Goal: Task Accomplishment & Management: Use online tool/utility

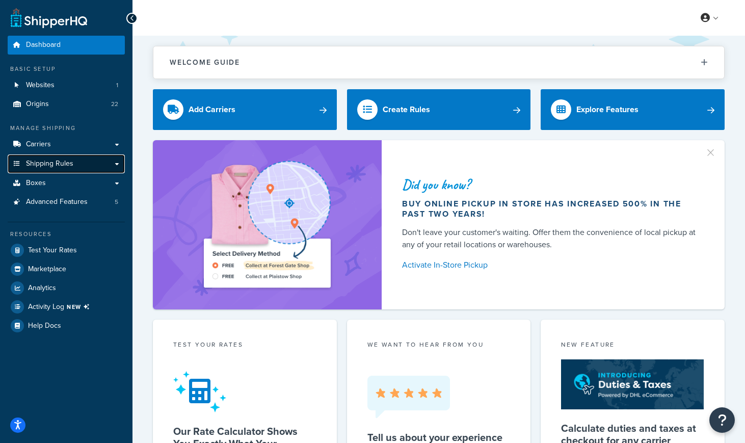
click at [63, 163] on span "Shipping Rules" at bounding box center [49, 163] width 47 height 9
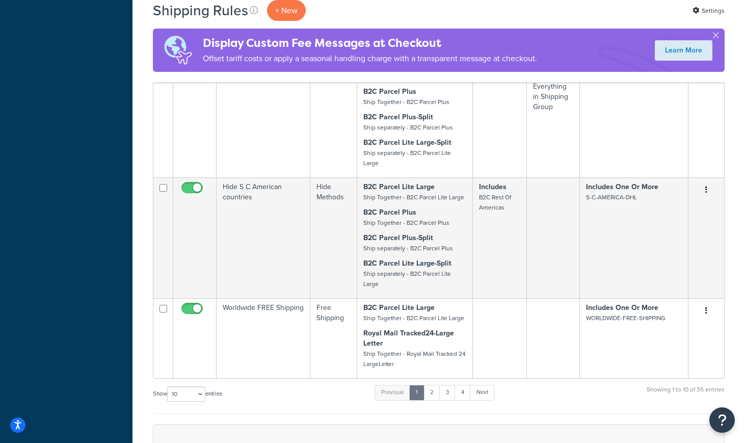
scroll to position [676, 0]
click at [722, 420] on icon "Open Resource Center" at bounding box center [722, 420] width 10 height 14
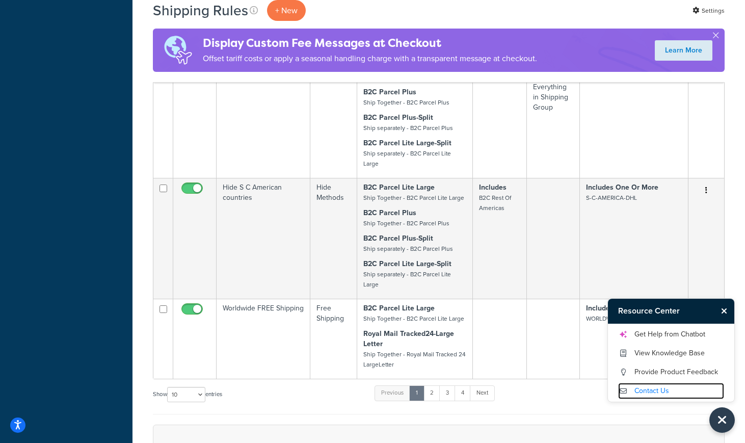
click at [652, 387] on link "Contact Us" at bounding box center [671, 391] width 106 height 16
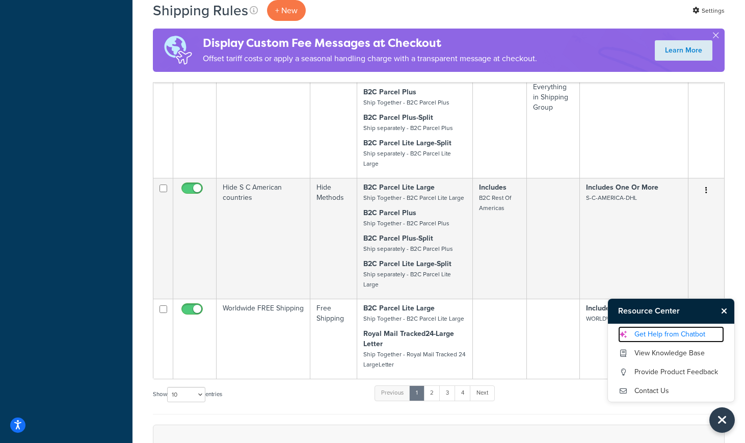
click at [653, 333] on link "Get Help from Chatbot" at bounding box center [671, 334] width 106 height 16
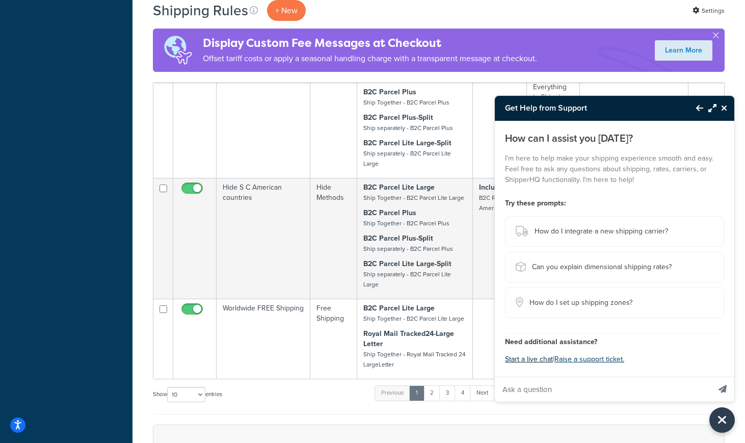
click at [539, 359] on button "Start a live chat" at bounding box center [529, 359] width 48 height 14
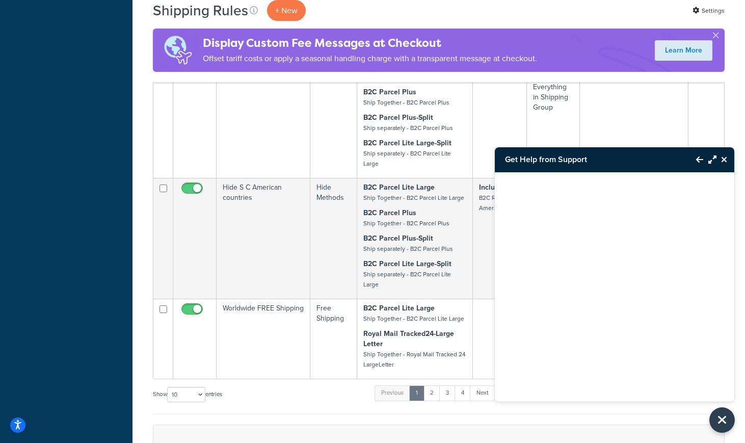
click at [601, 250] on div at bounding box center [614, 274] width 239 height 204
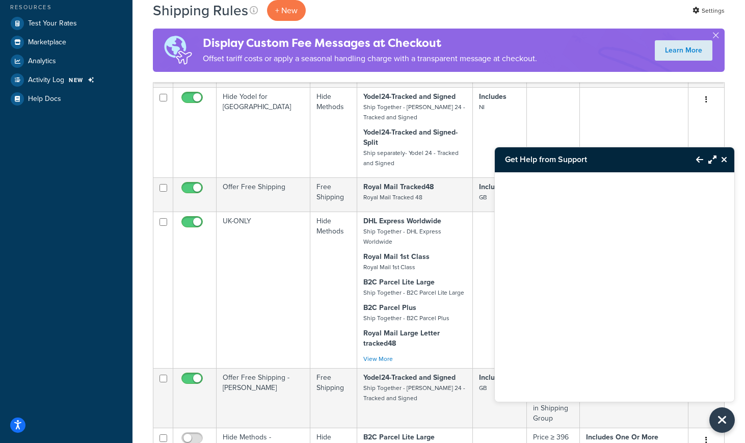
scroll to position [239, 0]
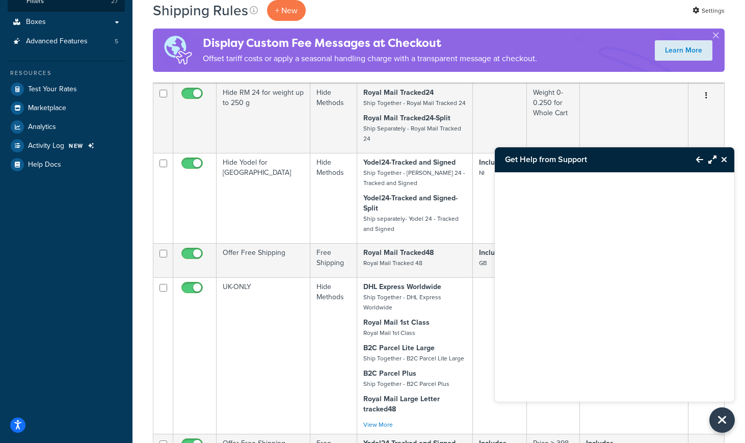
click at [625, 257] on div at bounding box center [614, 274] width 239 height 204
click at [724, 159] on icon "Close Resource Center" at bounding box center [724, 159] width 6 height 8
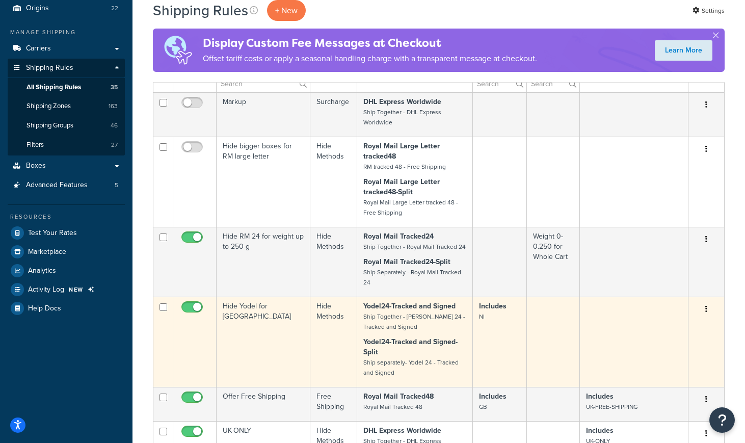
scroll to position [0, 0]
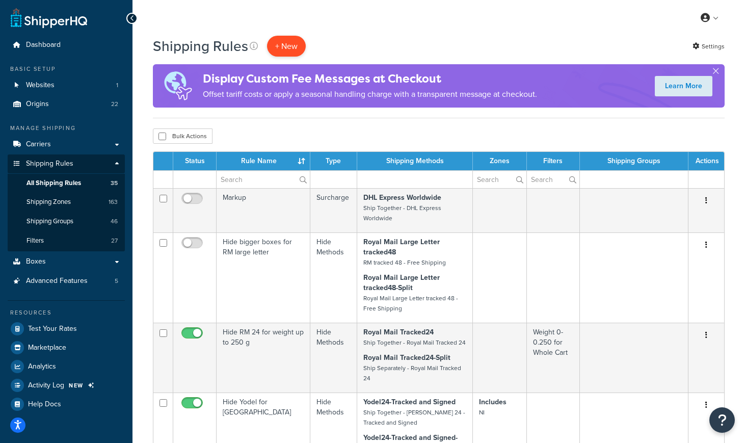
click at [283, 46] on p "+ New" at bounding box center [286, 46] width 39 height 21
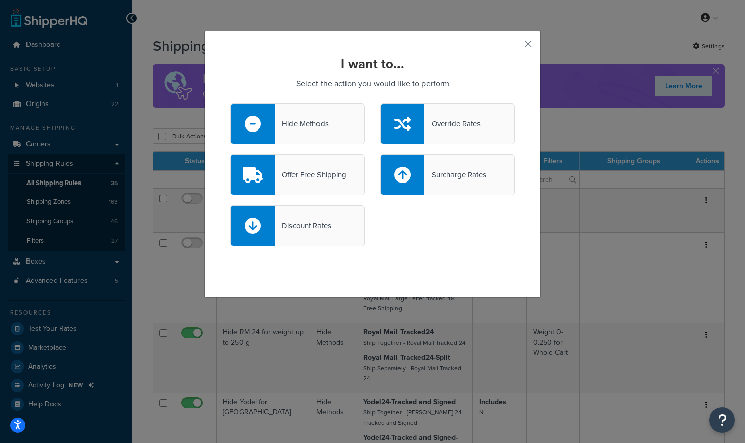
click at [318, 121] on div "Hide Methods" at bounding box center [302, 124] width 54 height 14
click at [0, 0] on input "Hide Methods" at bounding box center [0, 0] width 0 height 0
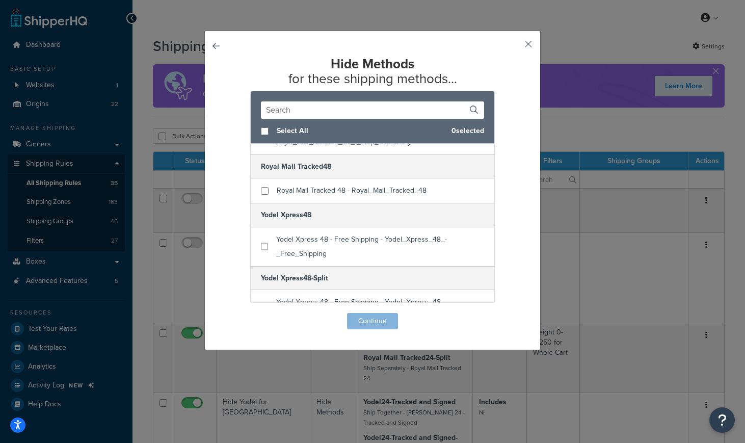
scroll to position [2341, 0]
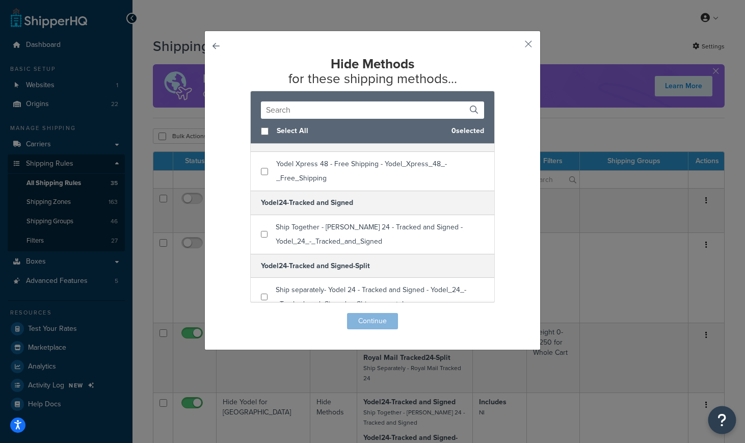
click at [715, 413] on button "Open Resource Center" at bounding box center [722, 420] width 28 height 28
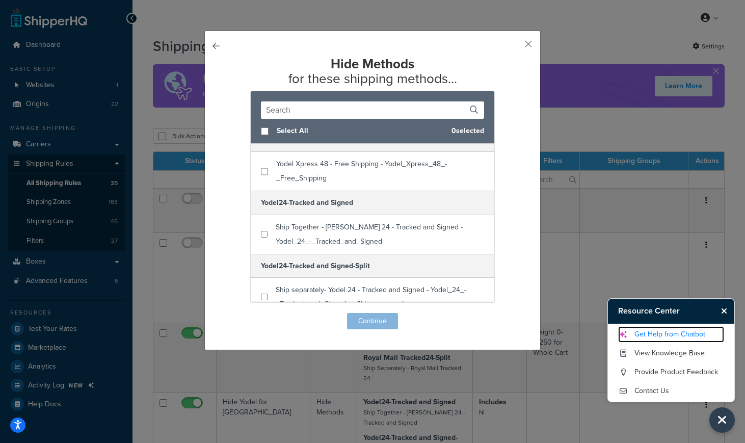
click at [658, 329] on link "Get Help from Chatbot" at bounding box center [671, 334] width 106 height 16
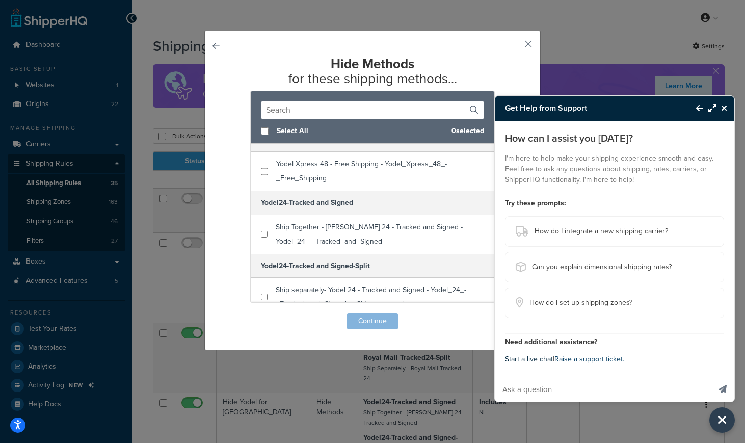
click at [537, 357] on button "Start a live chat" at bounding box center [529, 359] width 48 height 14
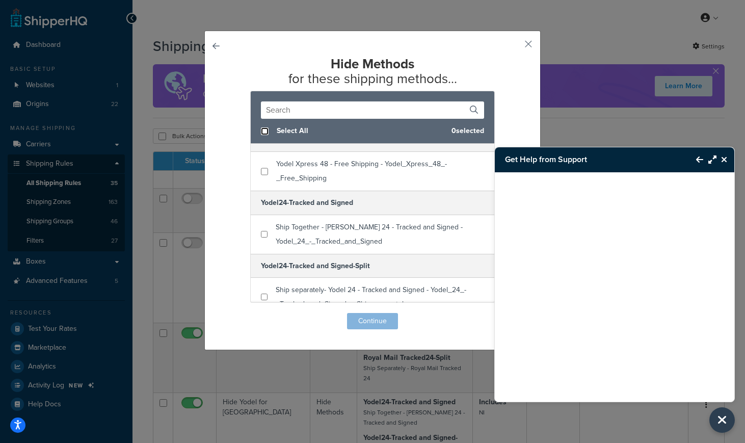
click at [264, 130] on input "checkbox" at bounding box center [265, 131] width 8 height 8
checkbox input "true"
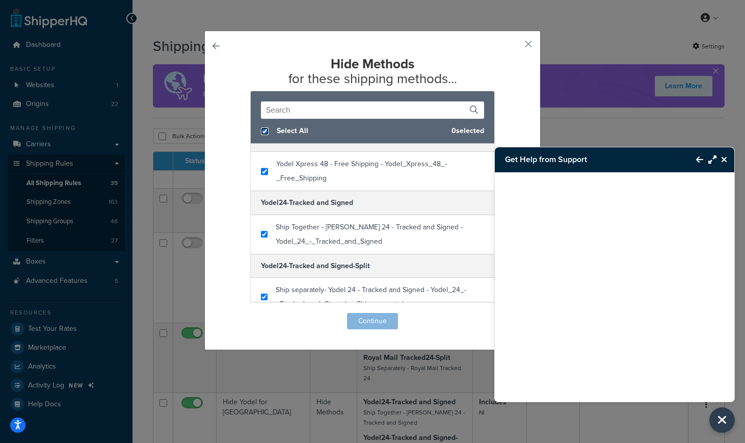
checkbox input "true"
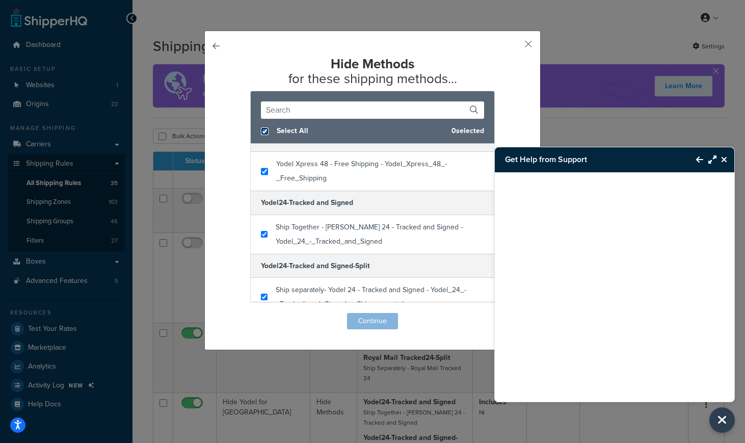
checkbox input "true"
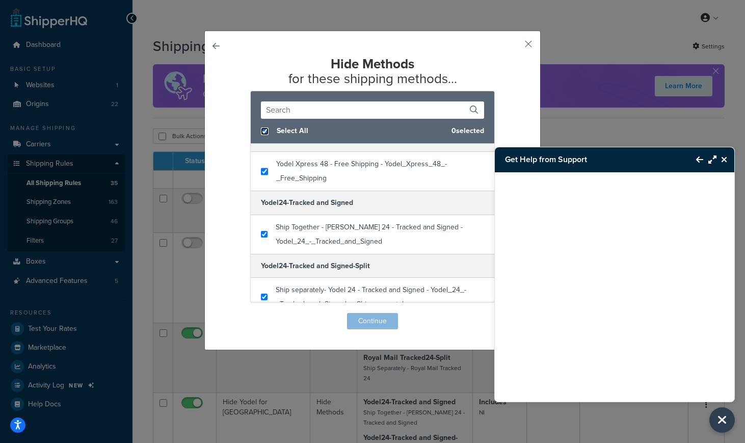
checkbox input "true"
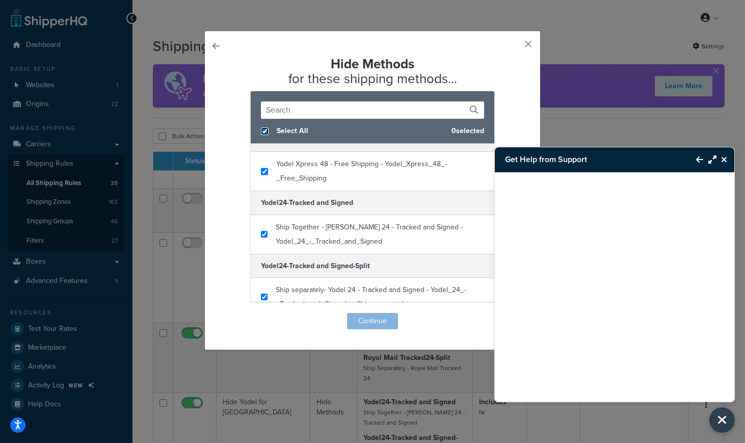
checkbox input "true"
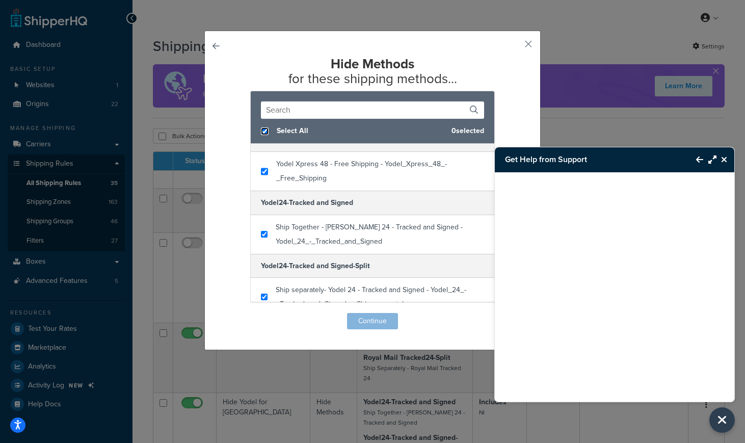
checkbox input "true"
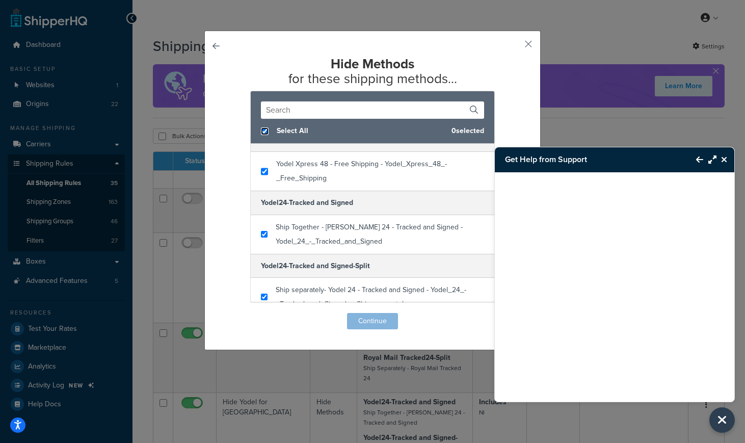
checkbox input "true"
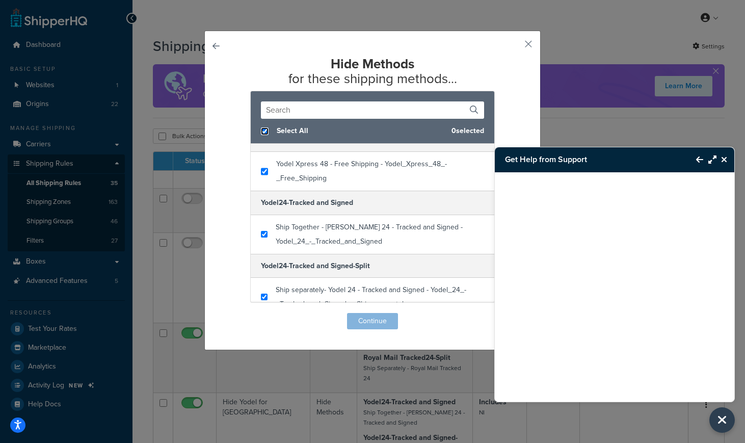
checkbox input "true"
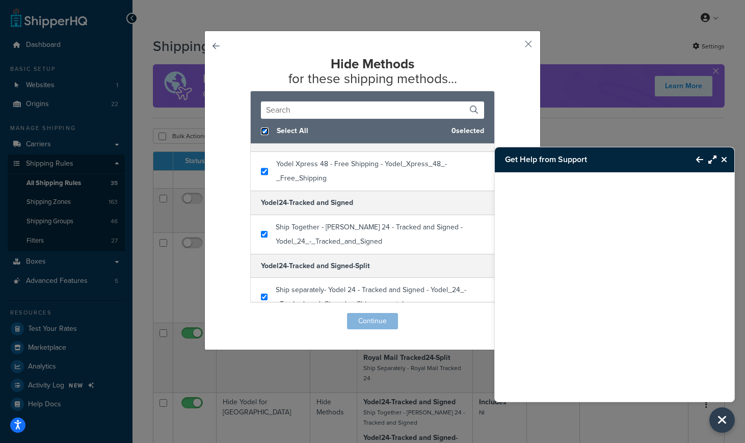
checkbox input "true"
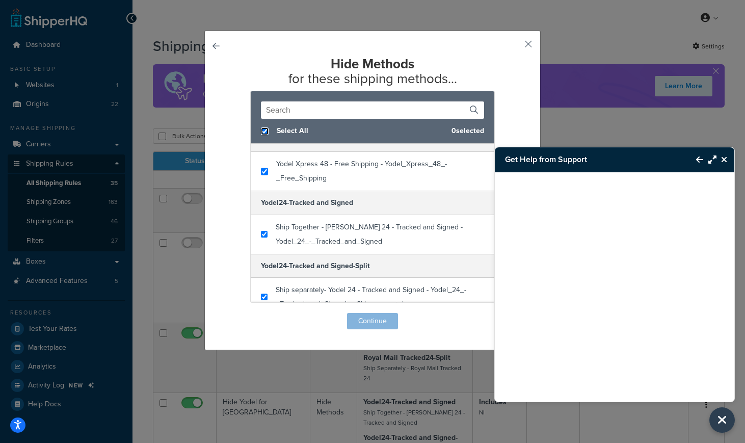
checkbox input "true"
click at [384, 319] on button "Continue" at bounding box center [372, 321] width 51 height 16
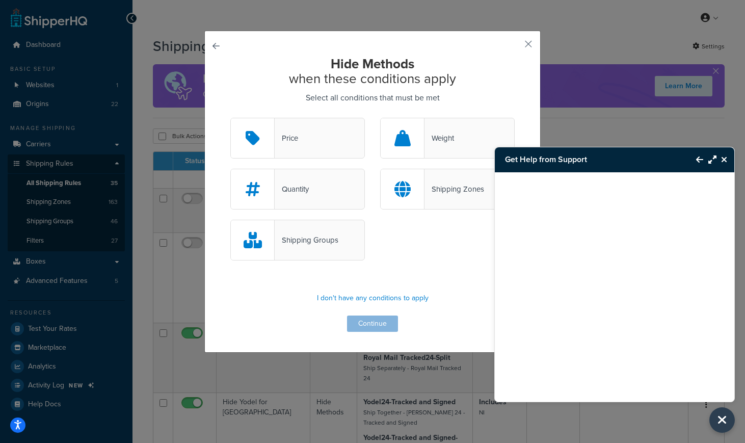
click at [305, 242] on div "Shipping Groups" at bounding box center [307, 240] width 64 height 14
click at [0, 0] on input "Shipping Groups" at bounding box center [0, 0] width 0 height 0
click at [449, 199] on div "Shipping Zones" at bounding box center [447, 189] width 135 height 41
click at [0, 0] on input "Shipping Zones" at bounding box center [0, 0] width 0 height 0
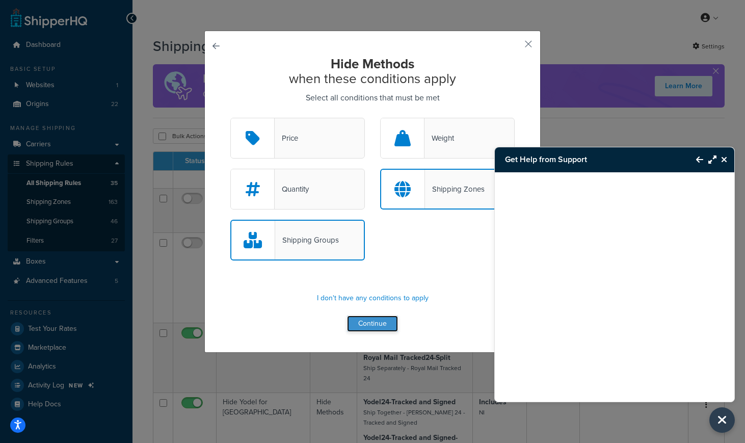
click at [375, 323] on button "Continue" at bounding box center [372, 323] width 51 height 16
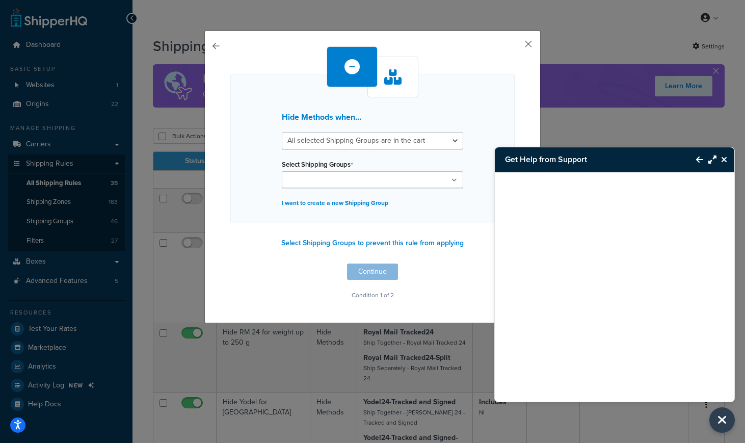
click at [515, 46] on button "button" at bounding box center [513, 47] width 3 height 3
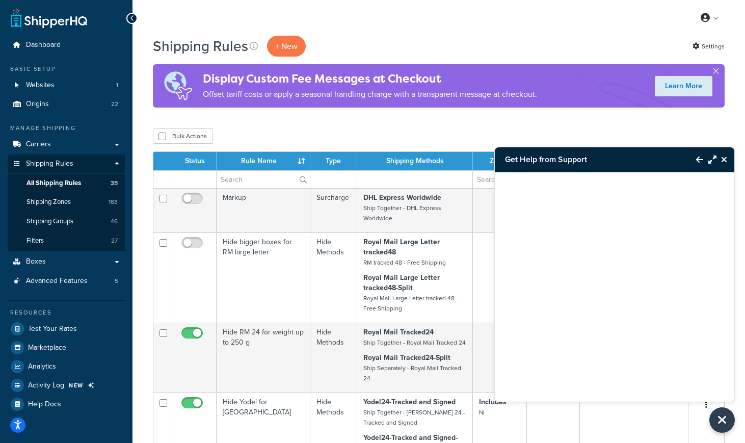
click at [723, 152] on div "Get Help from Support" at bounding box center [614, 159] width 239 height 25
click at [724, 161] on icon "Close Resource Center" at bounding box center [724, 159] width 6 height 8
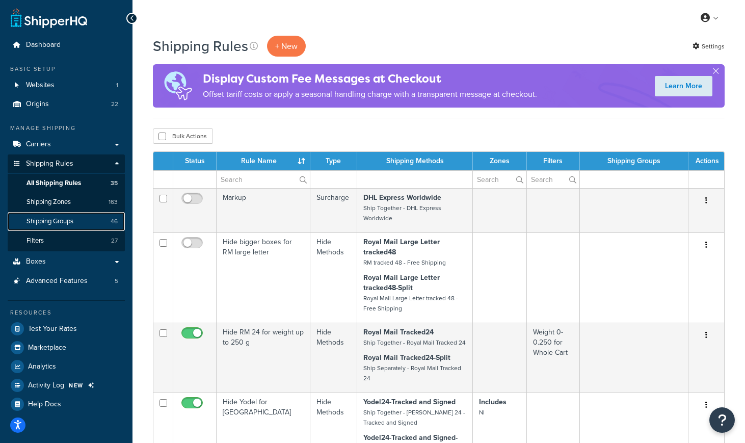
click at [50, 222] on span "Shipping Groups" at bounding box center [49, 221] width 47 height 9
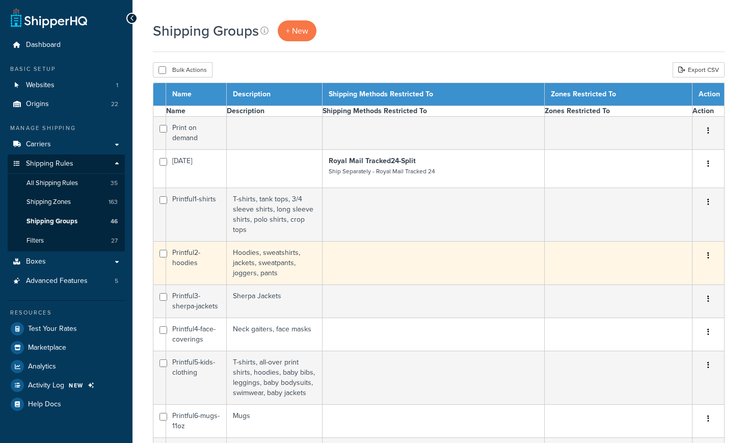
select select "15"
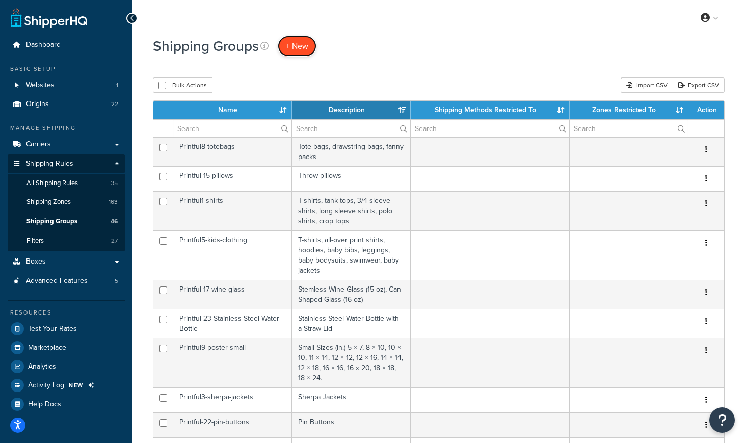
click at [300, 42] on span "+ New" at bounding box center [297, 46] width 22 height 12
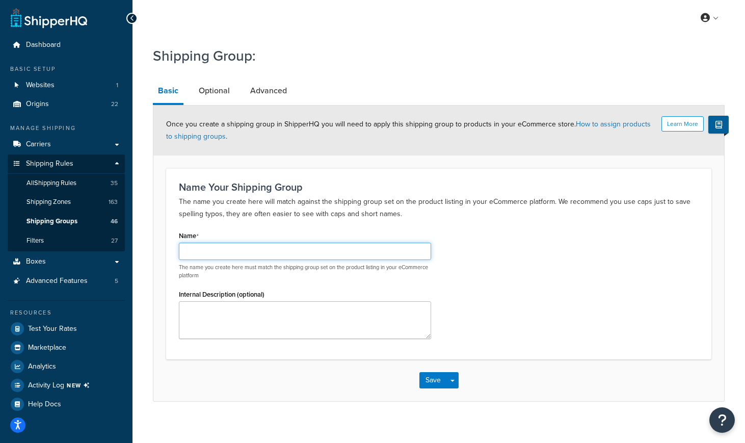
click at [196, 247] on input "Name" at bounding box center [305, 251] width 252 height 17
type input "UK-IE-NG-ONLY"
click at [553, 287] on div "Name UK-IE-NG-ONLY The name you create here must match the shipping group set o…" at bounding box center [438, 287] width 535 height 118
click at [423, 384] on button "Save" at bounding box center [433, 380] width 28 height 16
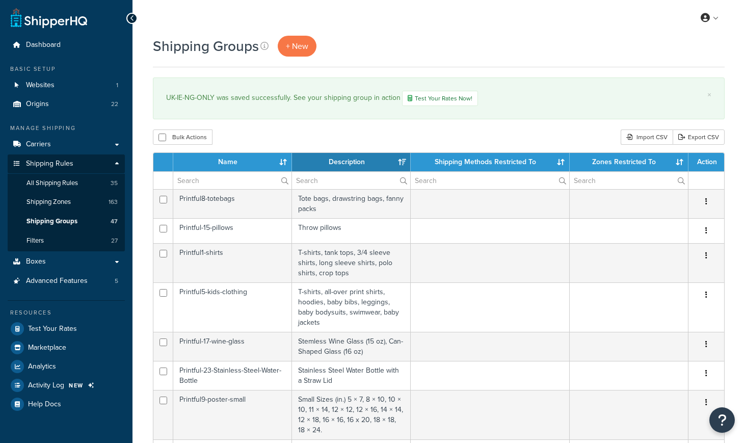
select select "15"
click at [66, 182] on span "All Shipping Rules" at bounding box center [51, 183] width 51 height 9
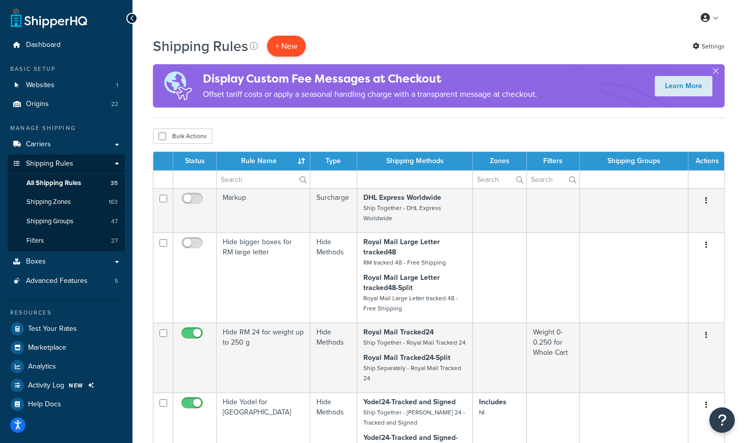
click at [289, 43] on p "+ New" at bounding box center [286, 46] width 39 height 21
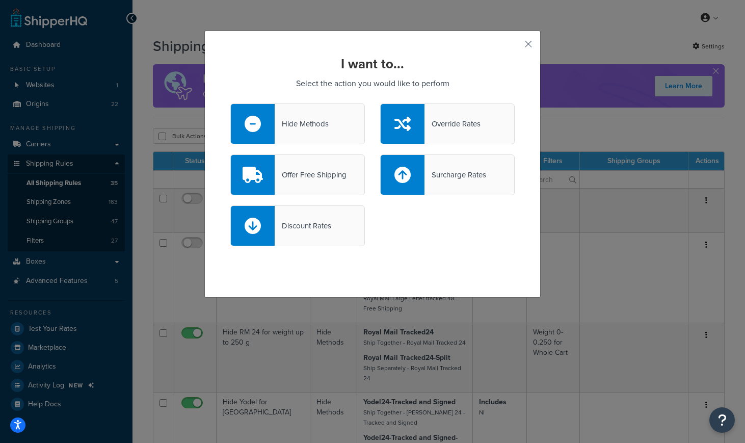
click at [300, 119] on div "Hide Methods" at bounding box center [302, 124] width 54 height 14
click at [0, 0] on input "Hide Methods" at bounding box center [0, 0] width 0 height 0
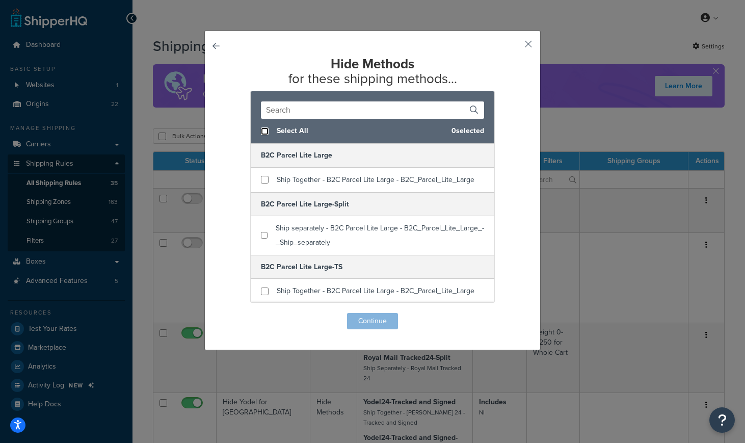
click at [265, 133] on input "checkbox" at bounding box center [265, 131] width 8 height 8
checkbox input "true"
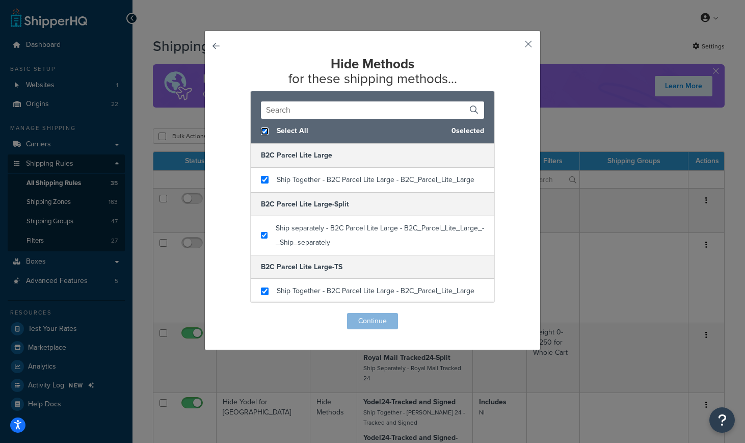
checkbox input "true"
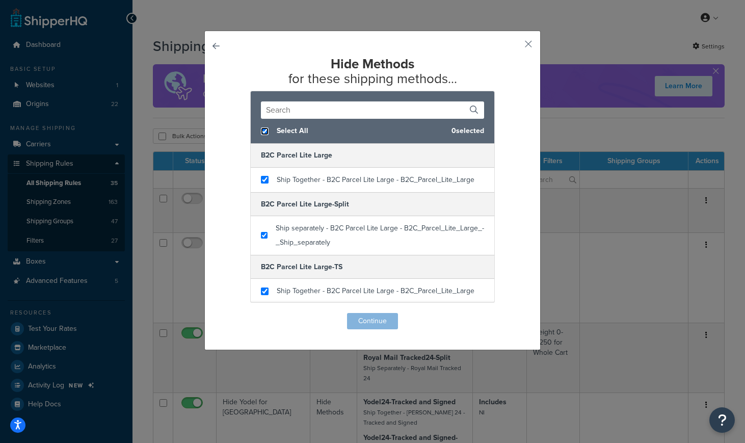
checkbox input "true"
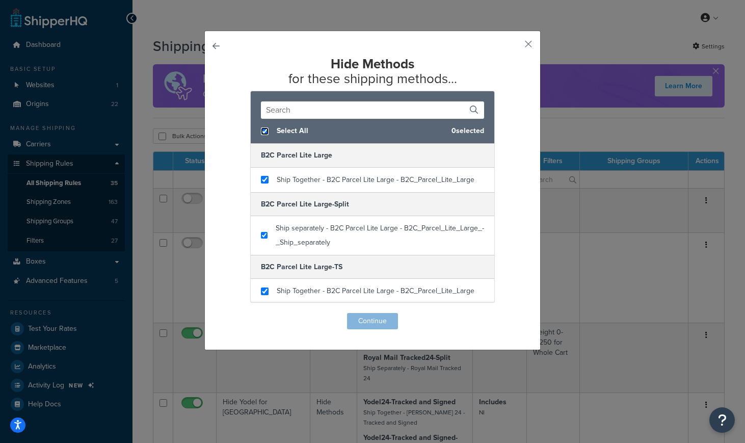
checkbox input "true"
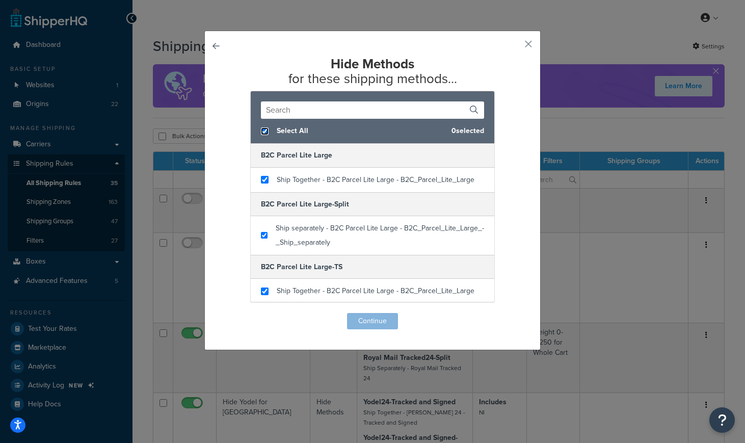
checkbox input "true"
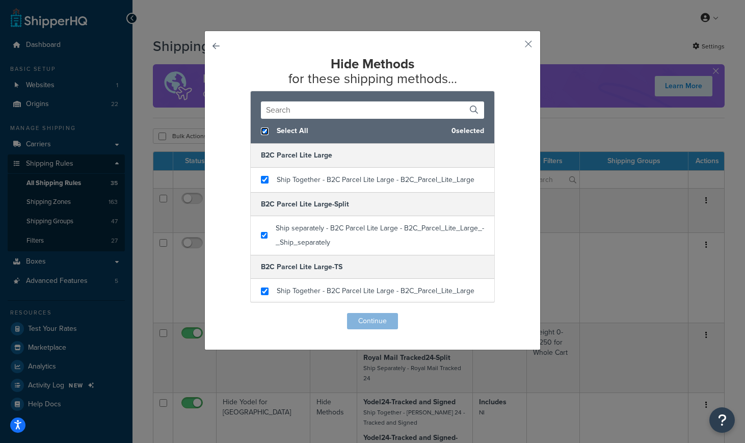
checkbox input "true"
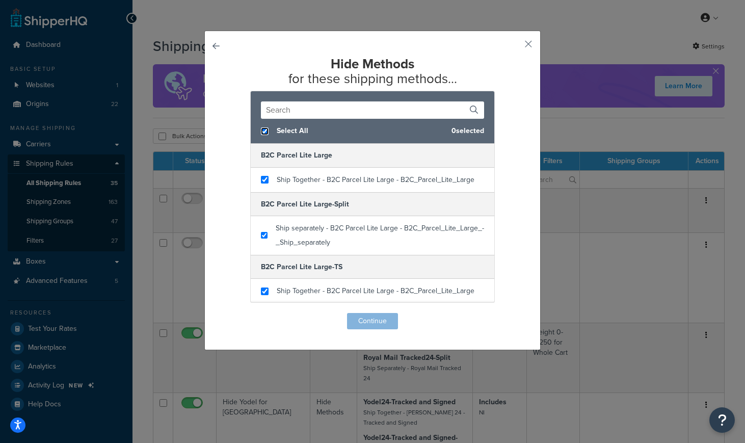
checkbox input "true"
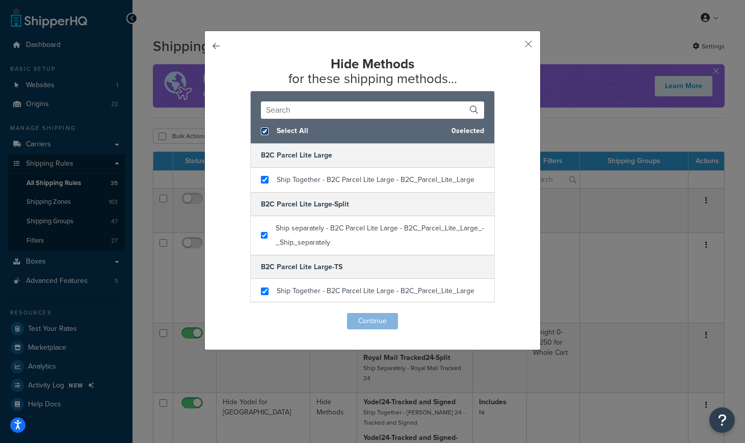
checkbox input "true"
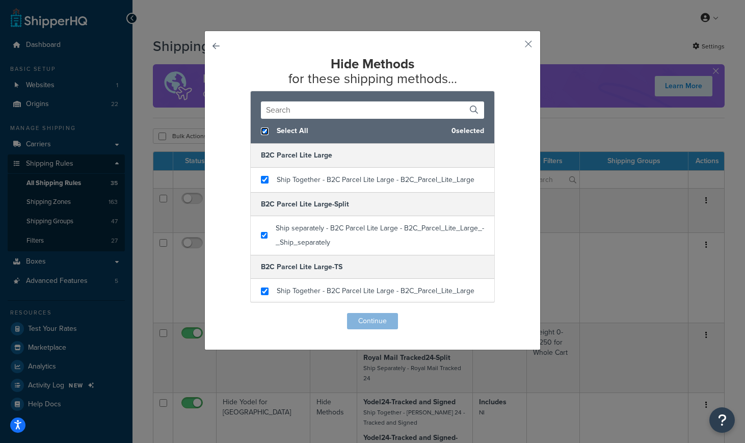
checkbox input "true"
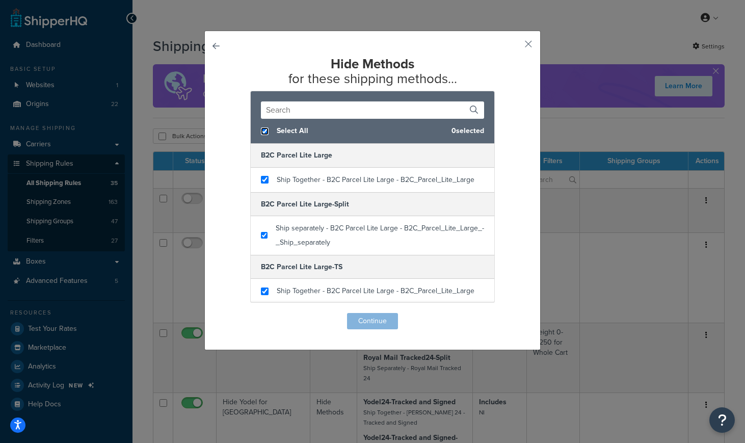
checkbox input "true"
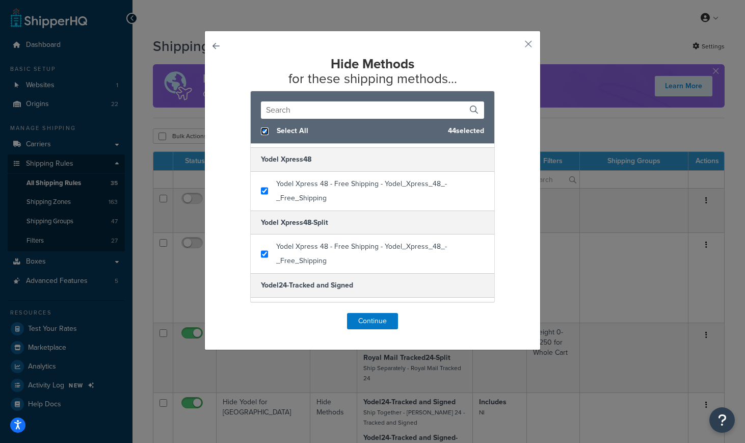
scroll to position [2341, 0]
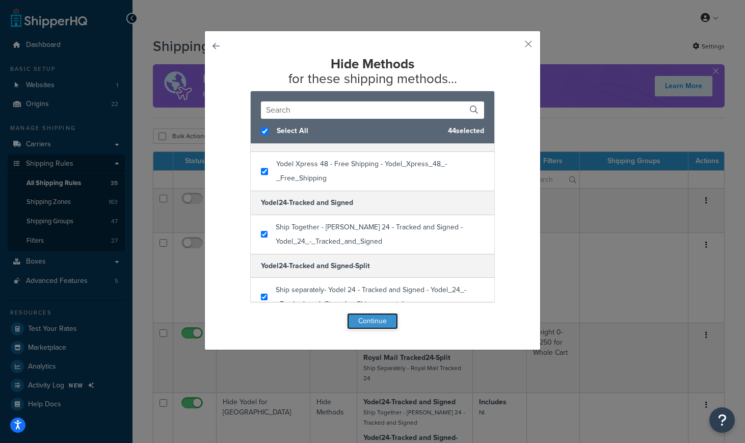
click at [382, 323] on button "Continue" at bounding box center [372, 321] width 51 height 16
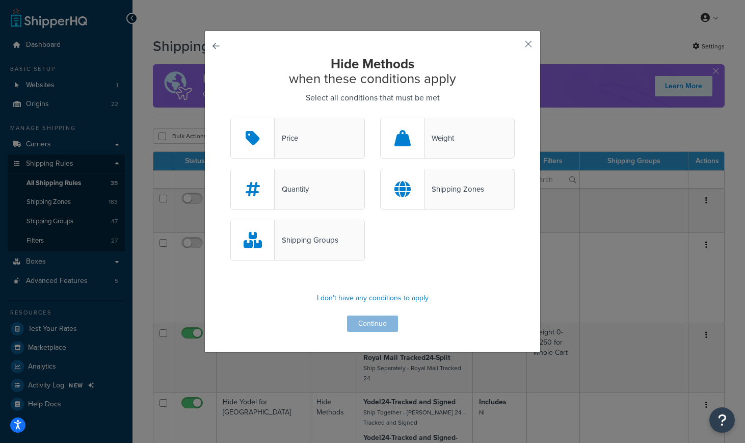
click at [324, 240] on div "Shipping Groups" at bounding box center [307, 240] width 64 height 14
click at [0, 0] on input "Shipping Groups" at bounding box center [0, 0] width 0 height 0
click at [439, 194] on div "Shipping Zones" at bounding box center [454, 189] width 60 height 14
click at [0, 0] on input "Shipping Zones" at bounding box center [0, 0] width 0 height 0
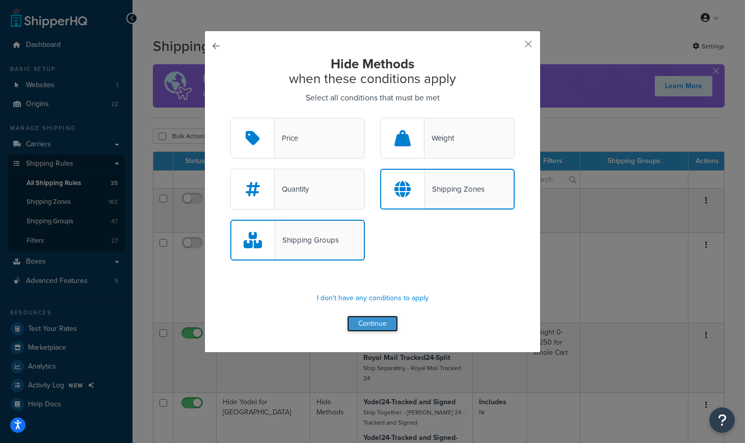
click at [373, 322] on button "Continue" at bounding box center [372, 323] width 51 height 16
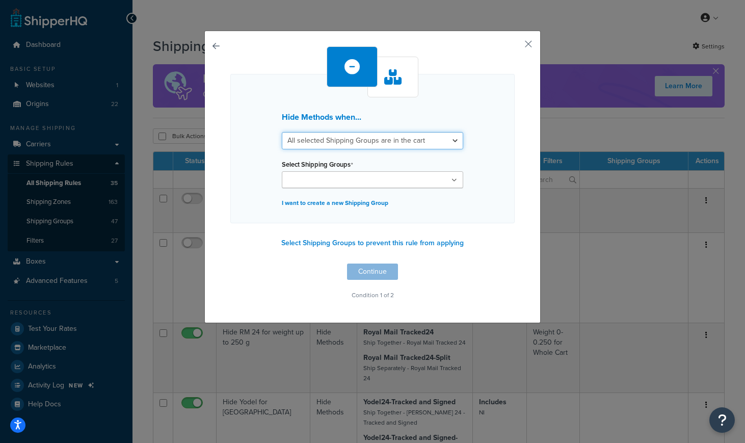
click at [340, 137] on select "All selected Shipping Groups are in the cart Any selected Shipping Groups are i…" at bounding box center [372, 140] width 181 height 17
select select "any"
click at [282, 132] on select "All selected Shipping Groups are in the cart Any selected Shipping Groups are i…" at bounding box center [372, 140] width 181 height 17
click at [327, 180] on input "Select Shipping Groups" at bounding box center [330, 180] width 90 height 11
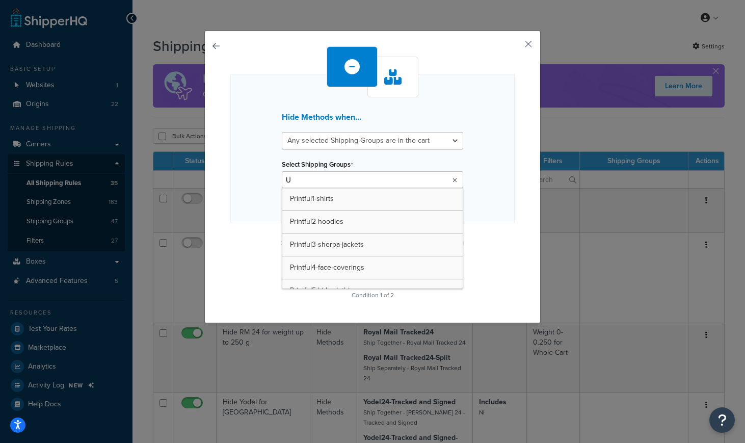
type input "UK"
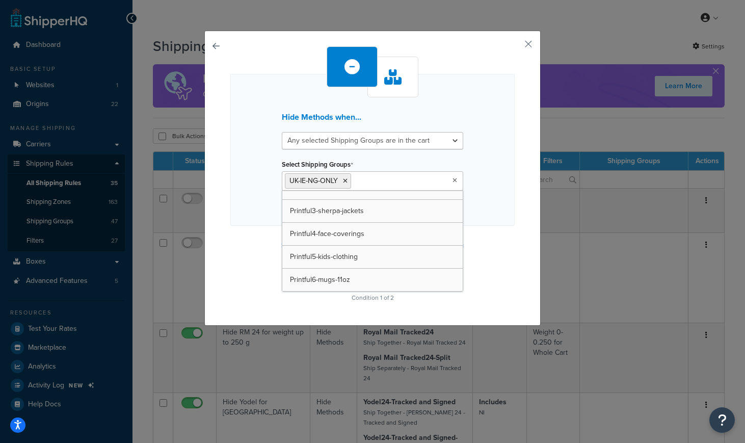
scroll to position [701, 0]
click at [518, 235] on div "Hide Methods when... All selected Shipping Groups are in the cart Any selected …" at bounding box center [372, 178] width 336 height 295
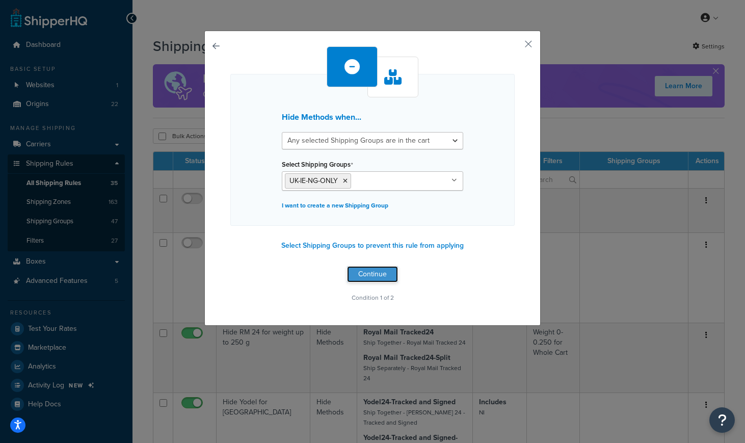
click at [362, 273] on button "Continue" at bounding box center [372, 274] width 51 height 16
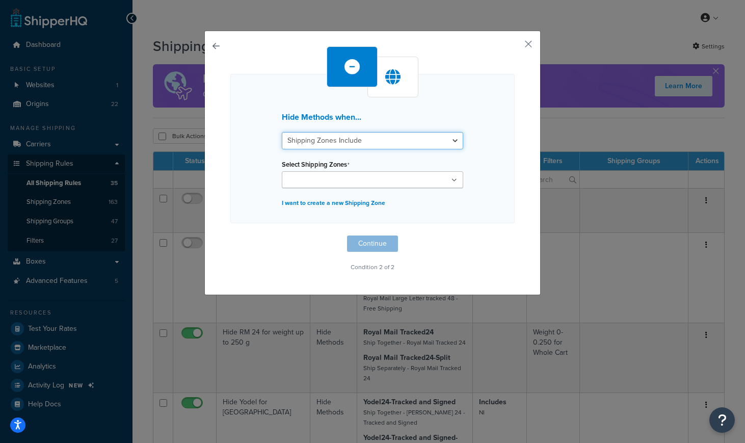
click at [354, 142] on select "Shipping Zones Include Shipping Zones Do Not Include" at bounding box center [372, 140] width 181 height 17
click at [449, 142] on select "Shipping Zones Include Shipping Zones Do Not Include" at bounding box center [372, 140] width 181 height 17
select select "exclude"
click at [282, 132] on select "Shipping Zones Include Shipping Zones Do Not Include" at bounding box center [372, 140] width 181 height 17
click at [455, 179] on icon at bounding box center [454, 180] width 6 height 6
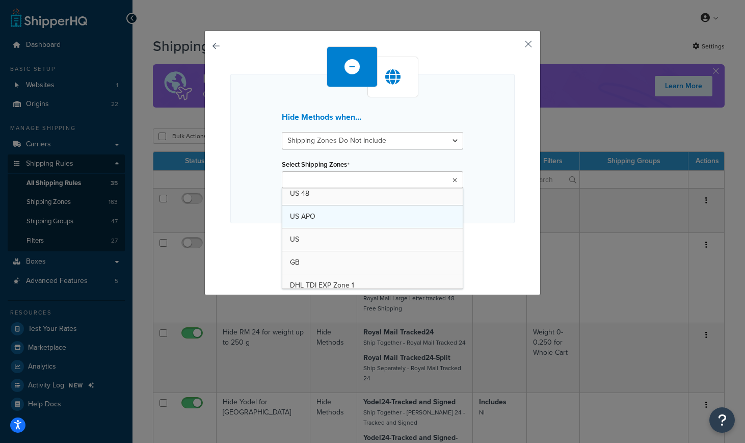
scroll to position [0, 0]
click at [517, 97] on div "Hide Methods when... Shipping Zones Include Shipping Zones Do Not Include Selec…" at bounding box center [372, 163] width 336 height 264
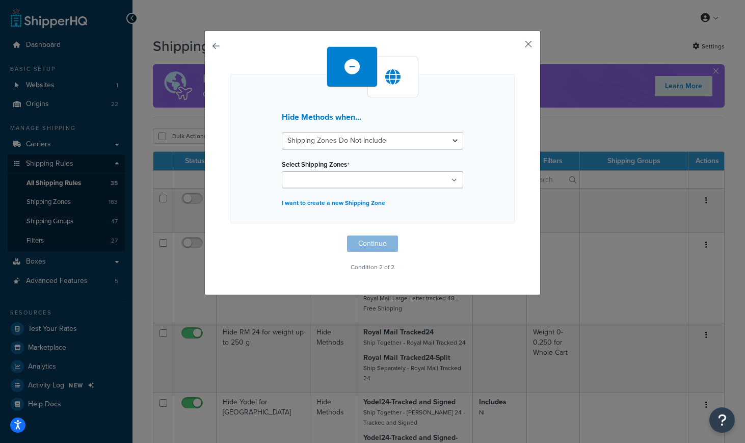
click at [515, 46] on button "button" at bounding box center [513, 47] width 3 height 3
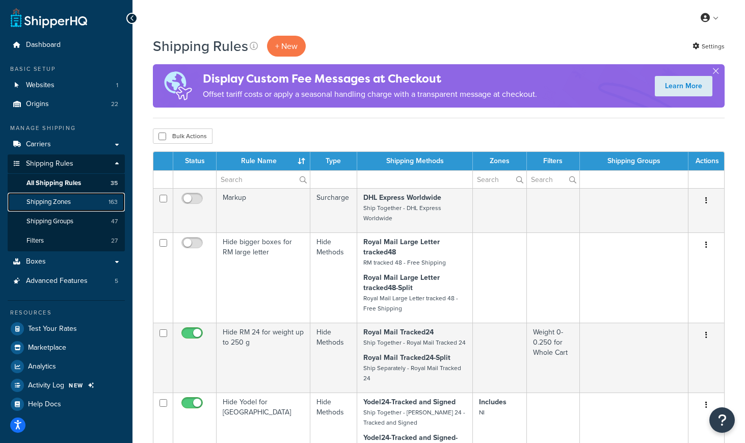
click at [61, 200] on span "Shipping Zones" at bounding box center [48, 202] width 44 height 9
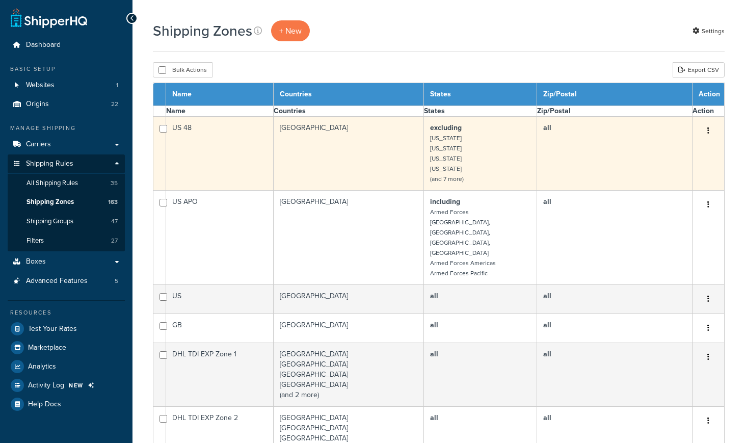
select select "15"
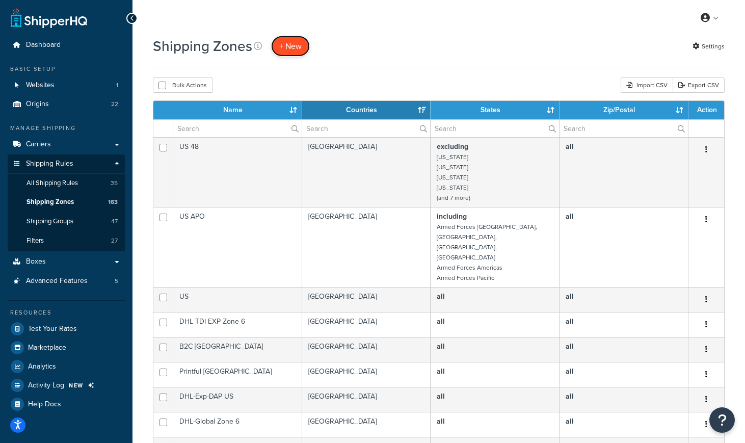
click at [290, 48] on span "+ New" at bounding box center [290, 46] width 22 height 12
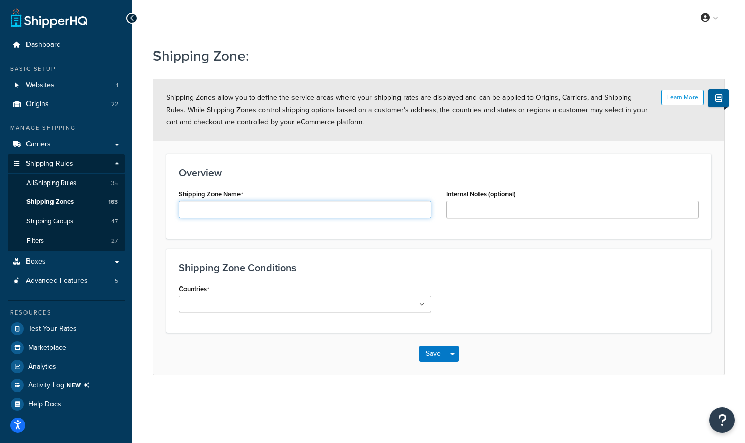
click at [221, 208] on input "Shipping Zone Name" at bounding box center [305, 209] width 252 height 17
click at [342, 29] on div "My Profile Billing Global Settings Contact Us Logout" at bounding box center [438, 18] width 612 height 36
click at [224, 208] on input "UK-I" at bounding box center [305, 209] width 252 height 17
click at [262, 357] on div "Save Save Dropdown Save and Edit Save and Duplicate Save and Create New" at bounding box center [438, 354] width 571 height 42
click at [244, 208] on input "UK-IE-NG-ONLY" at bounding box center [305, 209] width 252 height 17
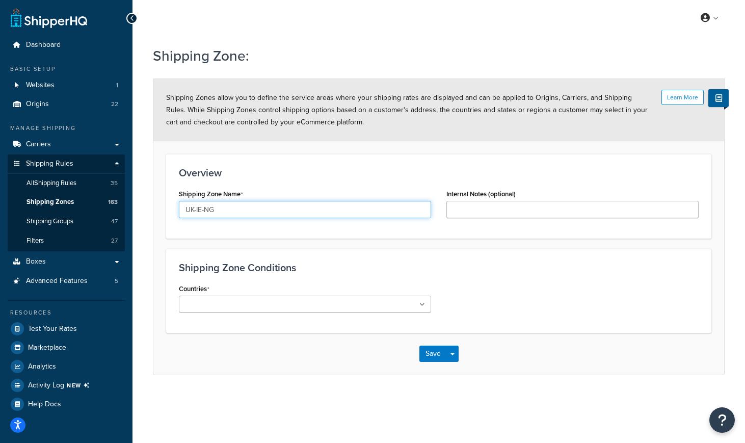
type input "UK-IE-NG"
click at [325, 27] on div "My Profile Billing Global Settings Contact Us Logout" at bounding box center [438, 18] width 612 height 36
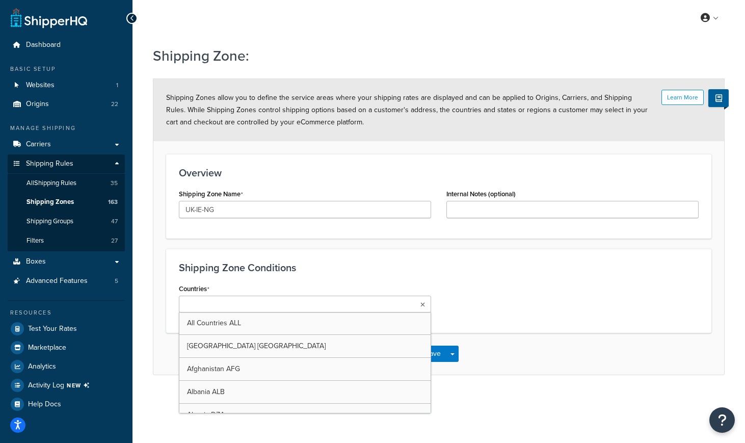
click at [266, 307] on ul at bounding box center [305, 304] width 252 height 17
type input "GB"
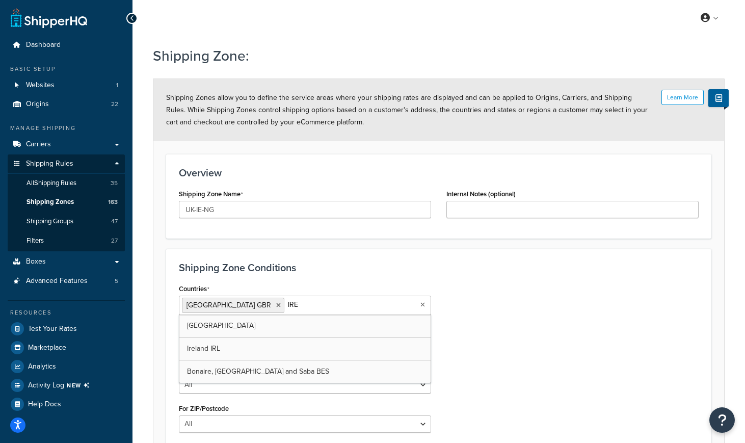
type input "IREL"
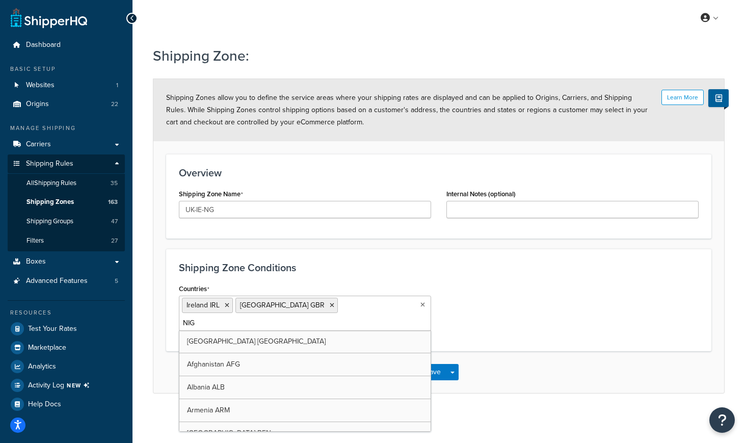
type input "NIGE"
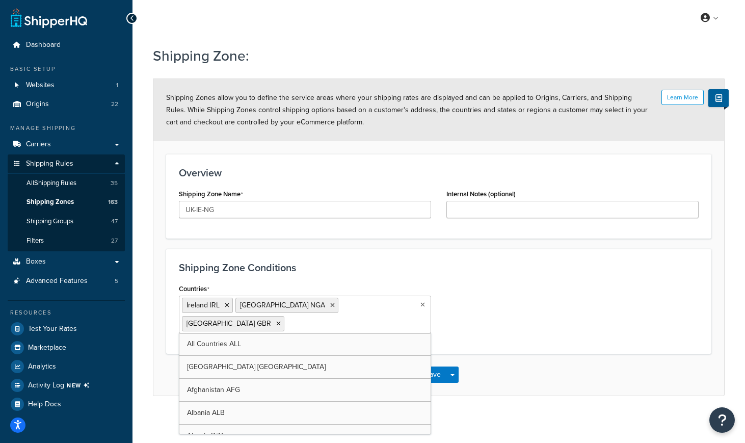
click at [536, 310] on div "Countries Ireland IRL Nigeria NGA United Kingdom GBR All Countries ALL United S…" at bounding box center [438, 311] width 535 height 60
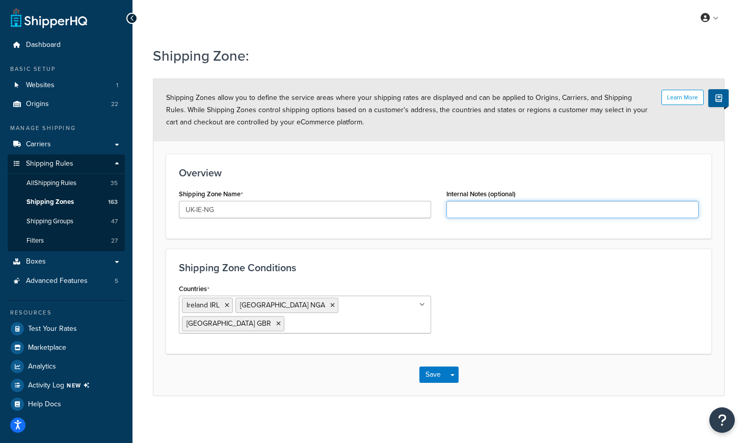
click at [472, 210] on input "Internal Notes (optional)" at bounding box center [572, 209] width 252 height 17
type input "U"
type input "Used on UK-IE-NG-ONLY hide rule"
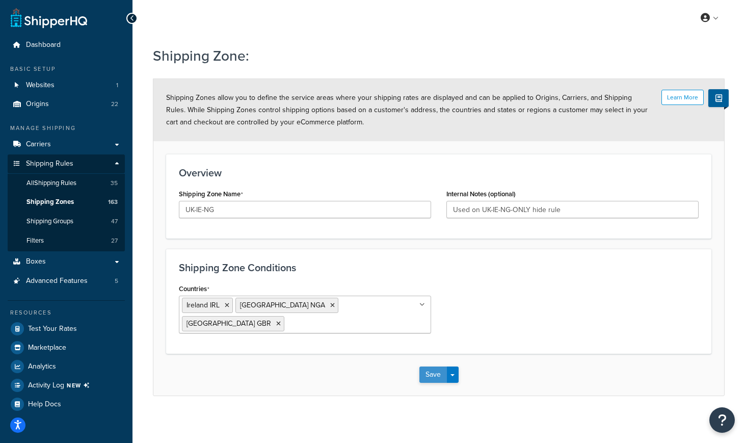
click at [430, 369] on button "Save" at bounding box center [433, 374] width 28 height 16
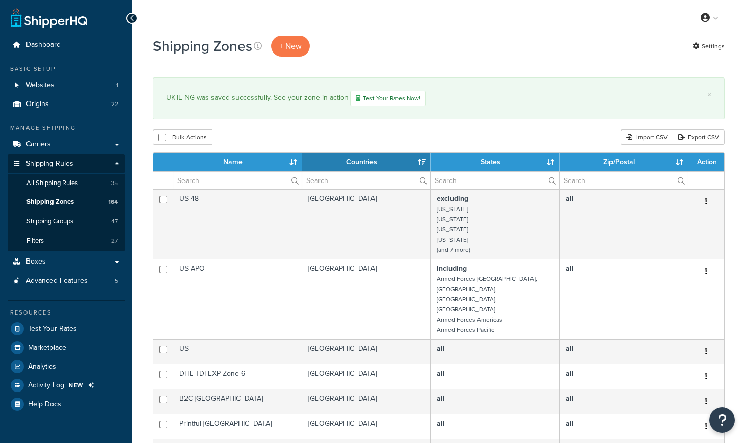
select select "15"
click at [64, 184] on span "All Shipping Rules" at bounding box center [51, 183] width 51 height 9
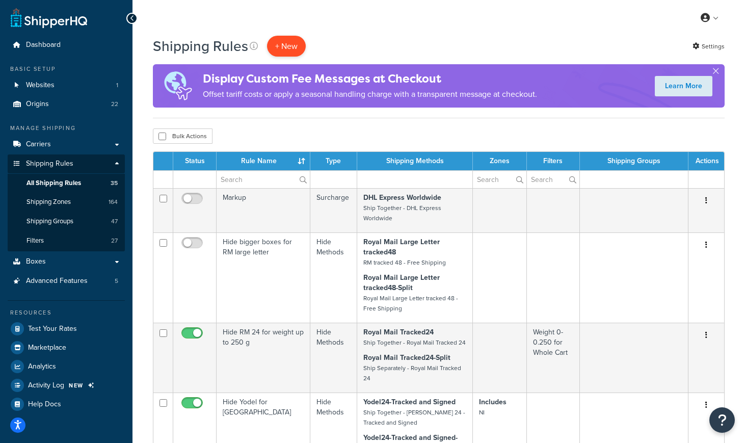
click at [291, 46] on p "+ New" at bounding box center [286, 46] width 39 height 21
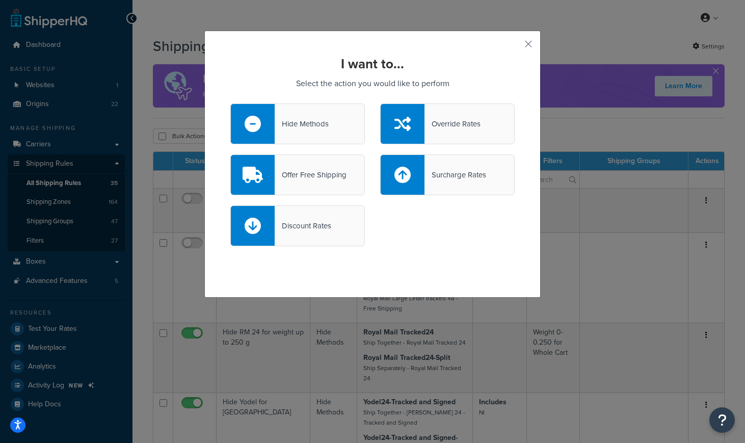
click at [313, 119] on div "Hide Methods" at bounding box center [302, 124] width 54 height 14
click at [0, 0] on input "Hide Methods" at bounding box center [0, 0] width 0 height 0
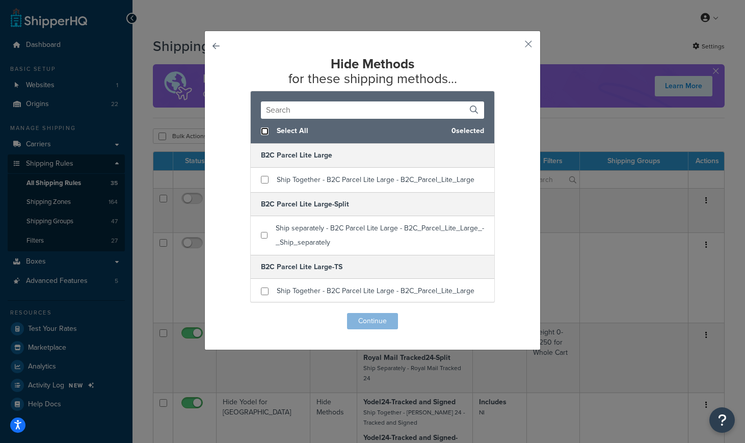
click at [264, 134] on input "checkbox" at bounding box center [265, 131] width 8 height 8
checkbox input "true"
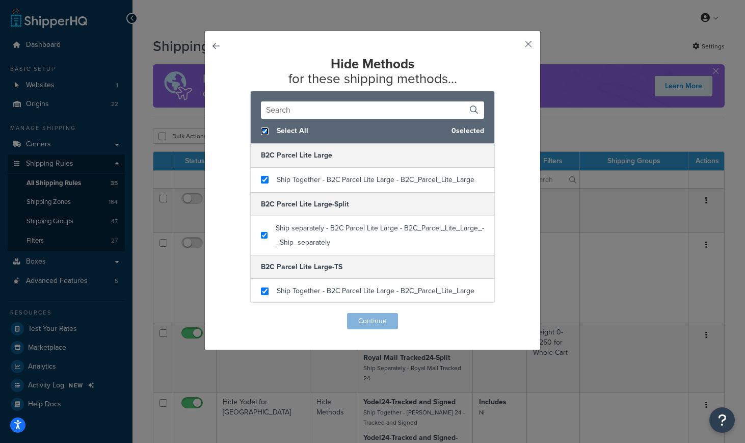
checkbox input "true"
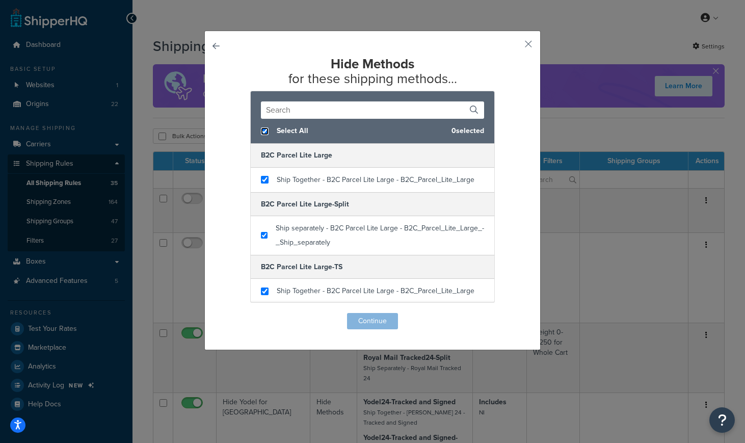
checkbox input "true"
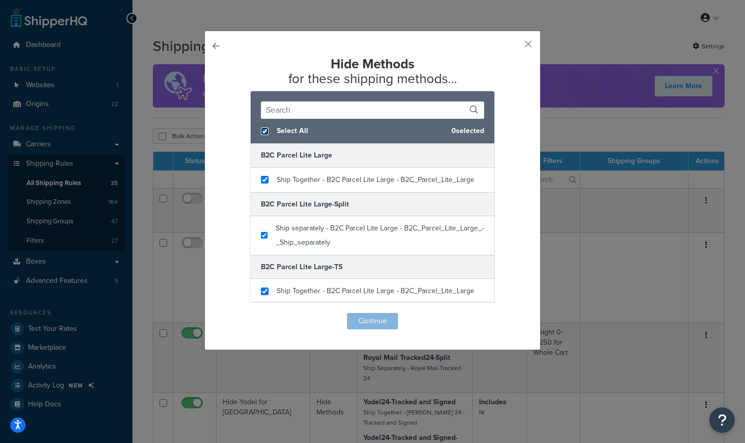
checkbox input "true"
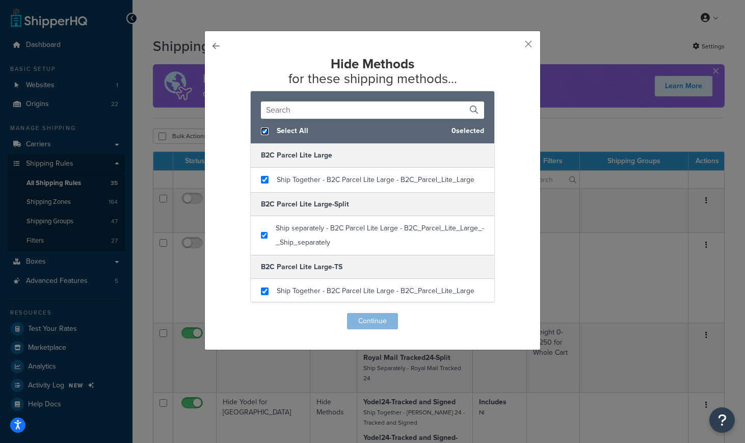
checkbox input "true"
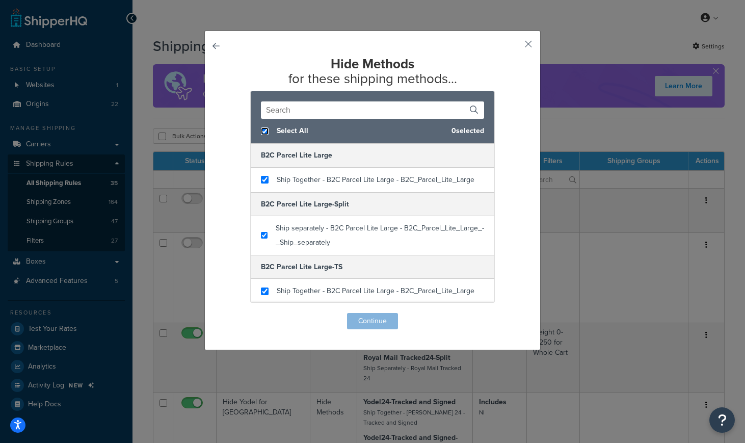
checkbox input "true"
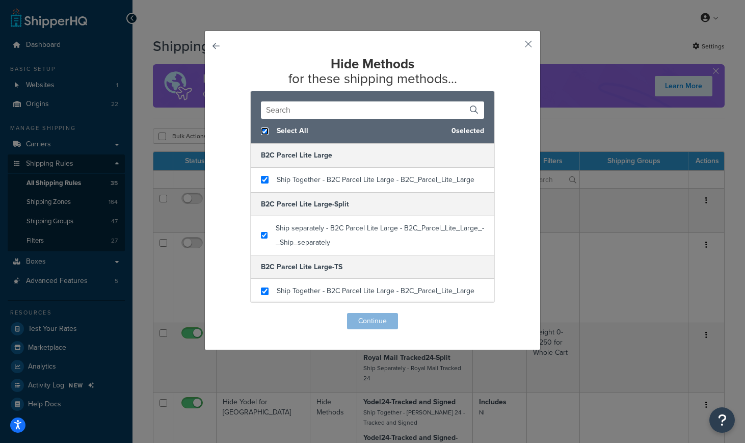
checkbox input "true"
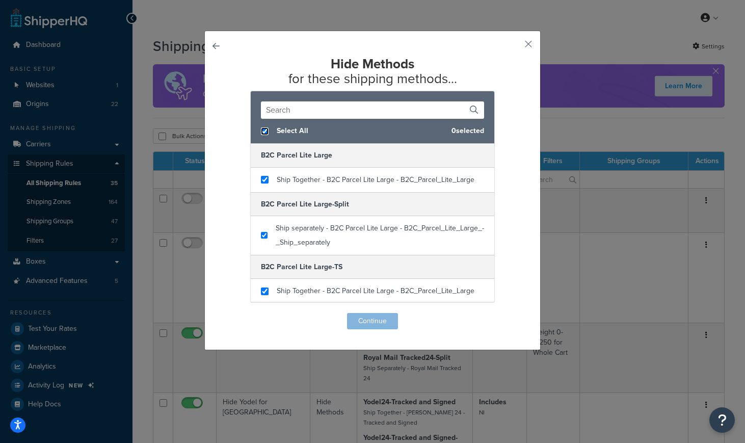
checkbox input "true"
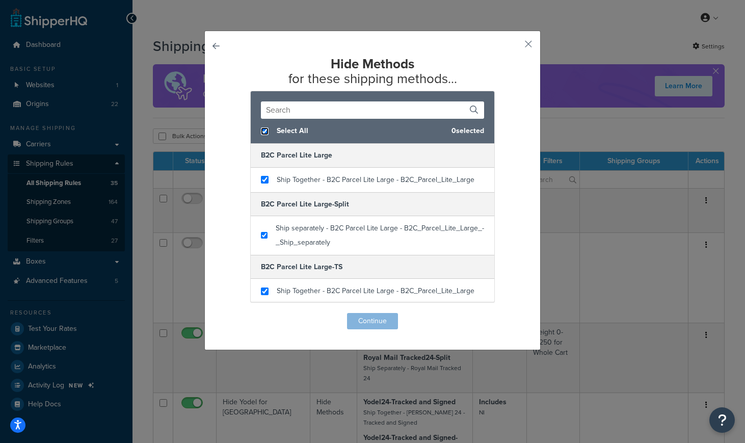
checkbox input "true"
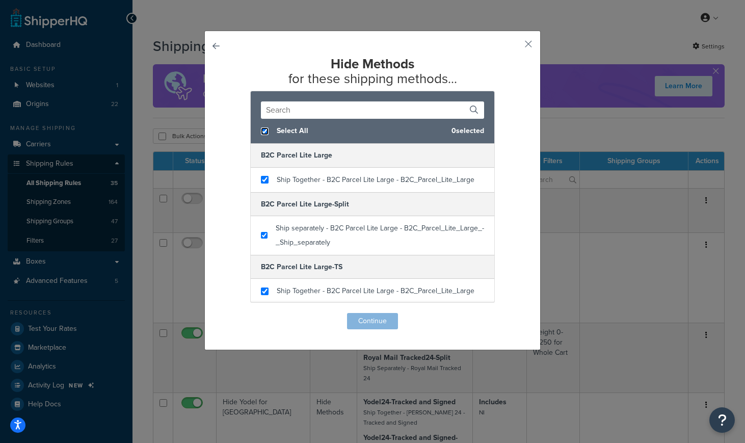
checkbox input "true"
click at [368, 316] on button "Continue" at bounding box center [372, 321] width 51 height 16
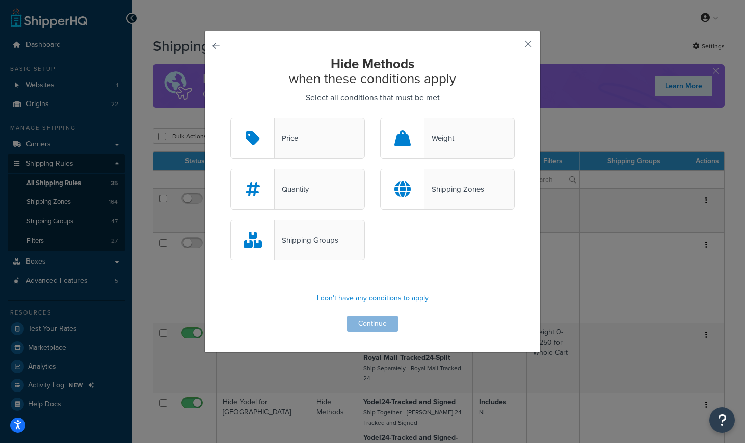
click at [322, 239] on div "Shipping Groups" at bounding box center [307, 240] width 64 height 14
click at [0, 0] on input "Shipping Groups" at bounding box center [0, 0] width 0 height 0
click at [481, 183] on div "Shipping Zones" at bounding box center [454, 189] width 60 height 14
click at [0, 0] on input "Shipping Zones" at bounding box center [0, 0] width 0 height 0
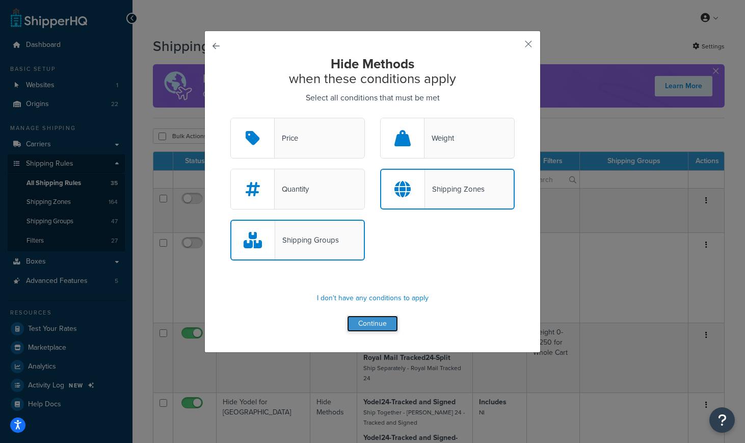
click at [378, 324] on button "Continue" at bounding box center [372, 323] width 51 height 16
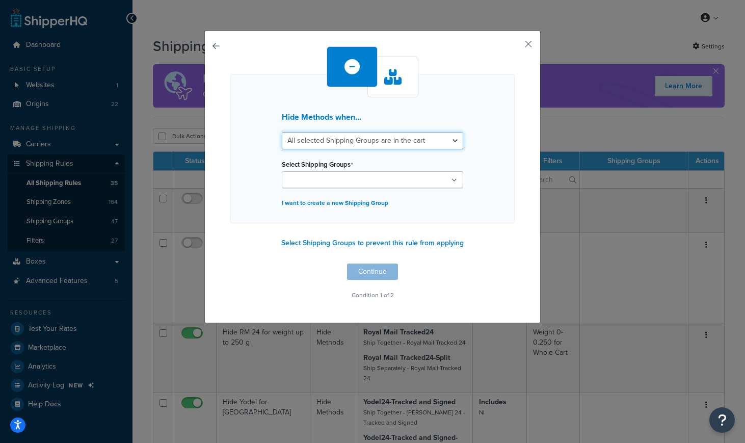
click at [352, 137] on select "All selected Shipping Groups are in the cart Any selected Shipping Groups are i…" at bounding box center [372, 140] width 181 height 17
select select "any"
click at [282, 132] on select "All selected Shipping Groups are in the cart Any selected Shipping Groups are i…" at bounding box center [372, 140] width 181 height 17
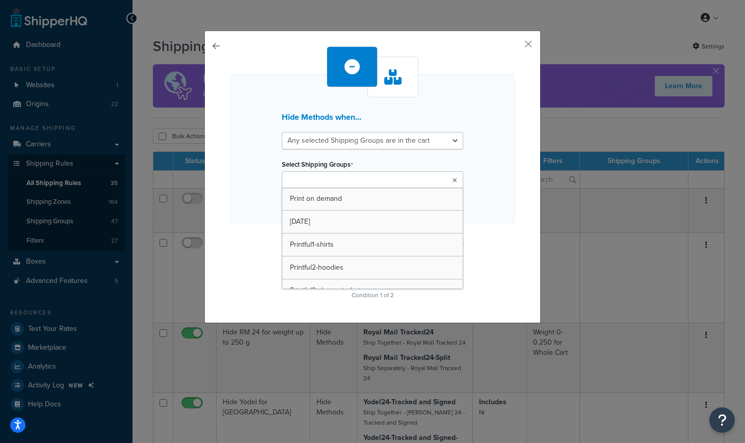
click at [311, 177] on input "Select Shipping Groups" at bounding box center [330, 180] width 90 height 11
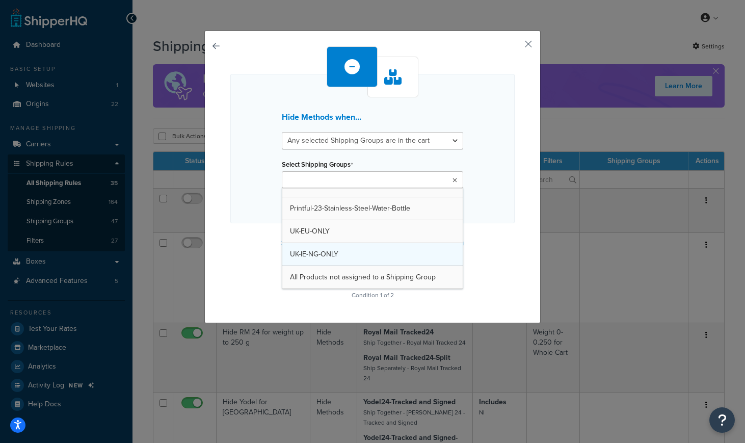
scroll to position [953, 0]
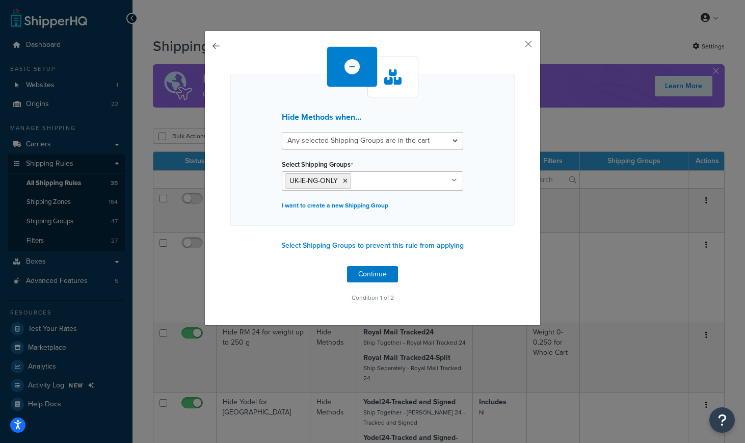
click at [513, 205] on div "Hide Methods when... All selected Shipping Groups are in the cart Any selected …" at bounding box center [372, 150] width 284 height 152
click at [376, 274] on button "Continue" at bounding box center [372, 274] width 51 height 16
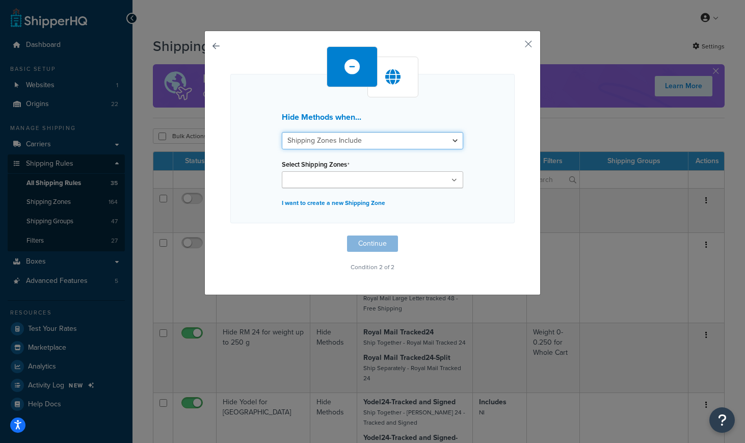
click at [363, 135] on select "Shipping Zones Include Shipping Zones Do Not Include" at bounding box center [372, 140] width 181 height 17
select select "exclude"
click at [282, 132] on select "Shipping Zones Include Shipping Zones Do Not Include" at bounding box center [372, 140] width 181 height 17
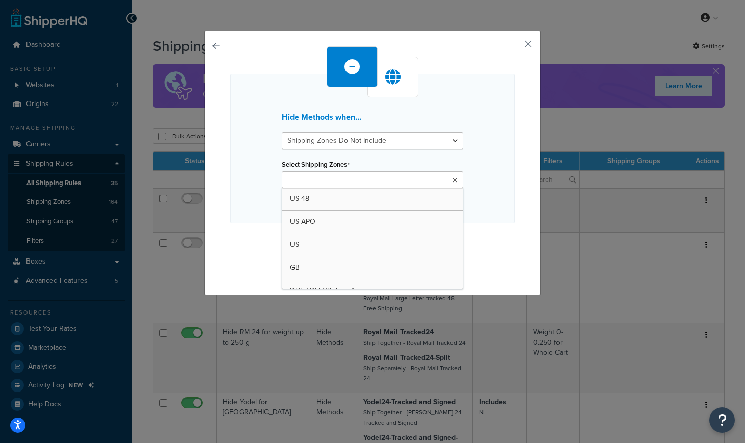
click at [349, 178] on input "Select Shipping Zones" at bounding box center [330, 180] width 90 height 11
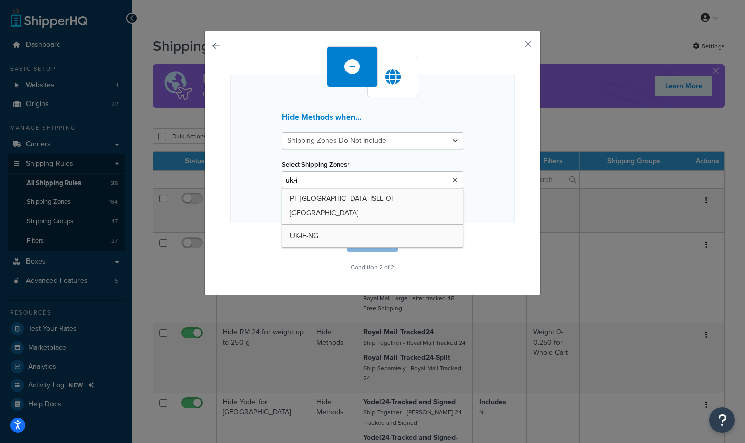
type input "uk-ie"
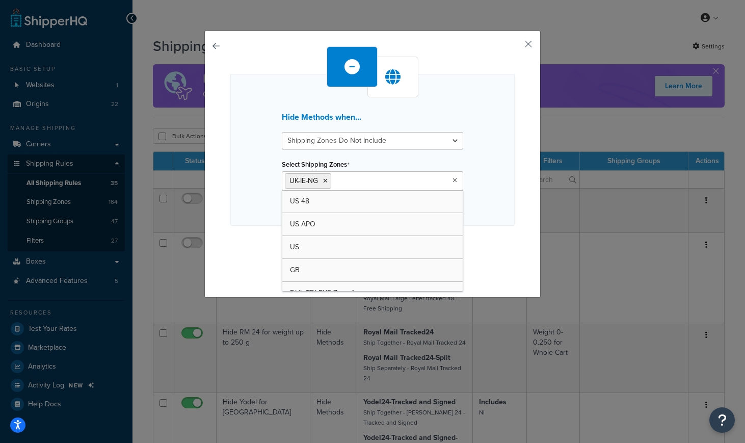
click at [497, 188] on div "Hide Methods when... Shipping Zones Include Shipping Zones Do Not Include Selec…" at bounding box center [372, 150] width 284 height 152
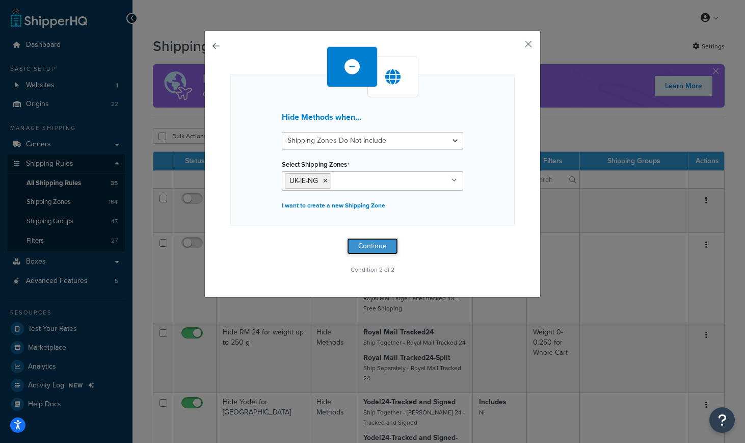
click at [368, 248] on button "Continue" at bounding box center [372, 246] width 51 height 16
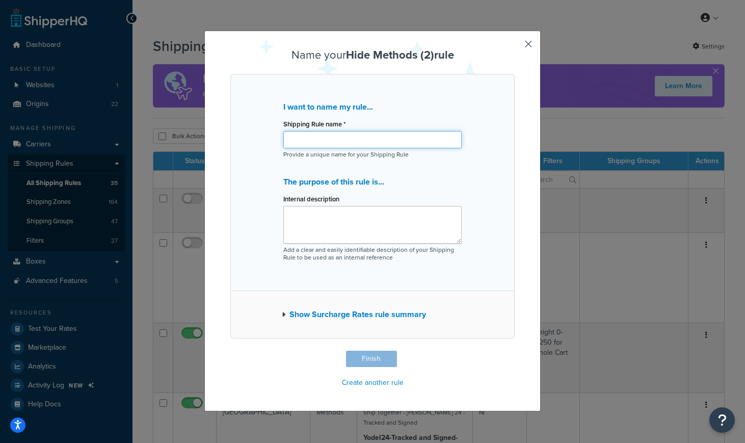
click at [319, 144] on input "Shipping Rule name *" at bounding box center [372, 139] width 178 height 17
type input "H"
type input "UK-IE-NG-ONLY"
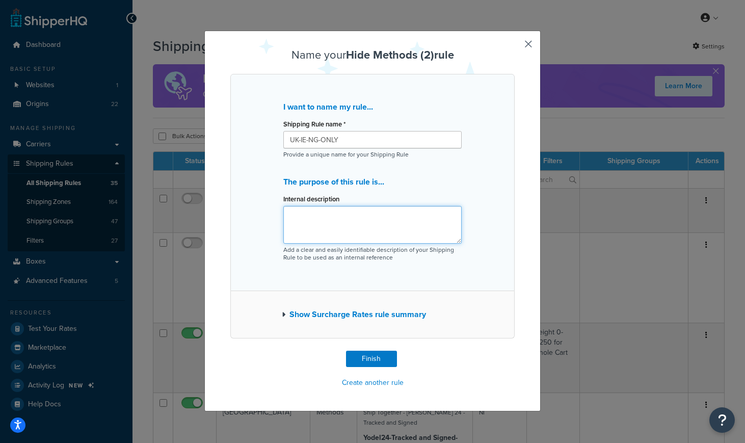
click at [360, 234] on textarea "Internal description" at bounding box center [372, 225] width 178 height 38
click at [309, 213] on textarea "Allow only UK, Ireland and Nigeria" at bounding box center [372, 225] width 178 height 38
type textarea "Allow shipping to only UK, Ireland and Nigeria"
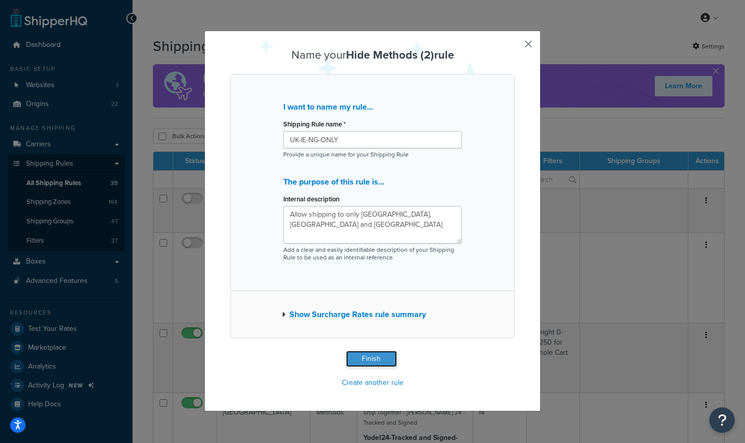
click at [371, 360] on button "Finish" at bounding box center [371, 359] width 51 height 16
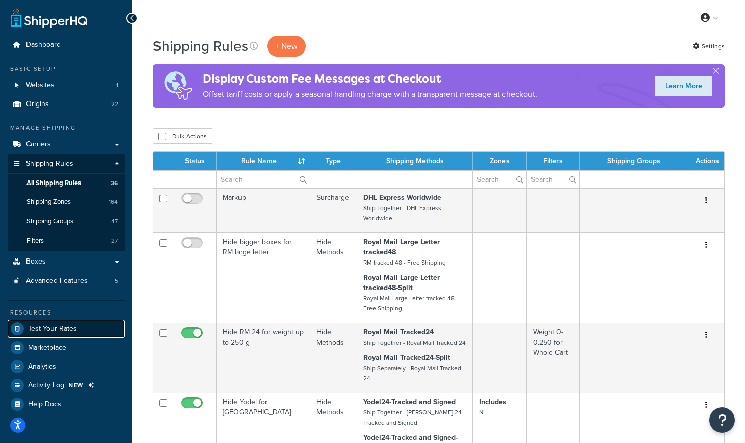
click at [55, 326] on span "Test Your Rates" at bounding box center [52, 329] width 49 height 9
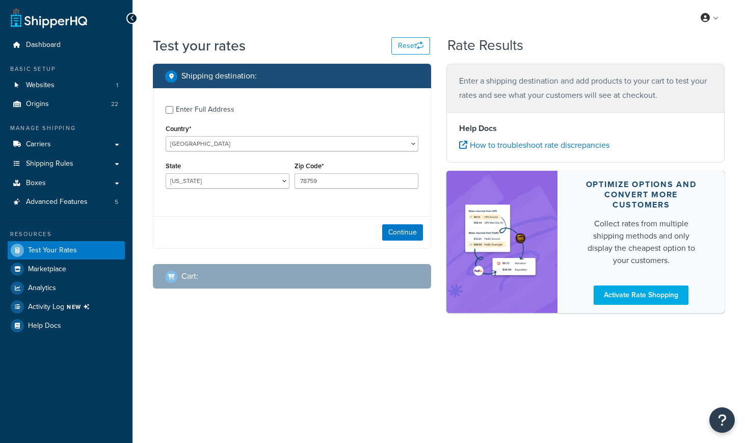
select select "[GEOGRAPHIC_DATA]"
click at [222, 145] on select "[GEOGRAPHIC_DATA] [GEOGRAPHIC_DATA] [GEOGRAPHIC_DATA] [GEOGRAPHIC_DATA] [GEOGRA…" at bounding box center [292, 143] width 253 height 15
select select "DE"
click at [166, 136] on select "[GEOGRAPHIC_DATA] [GEOGRAPHIC_DATA] [GEOGRAPHIC_DATA] [GEOGRAPHIC_DATA] [GEOGRA…" at bounding box center [292, 143] width 253 height 15
click at [409, 232] on button "Continue" at bounding box center [402, 232] width 41 height 16
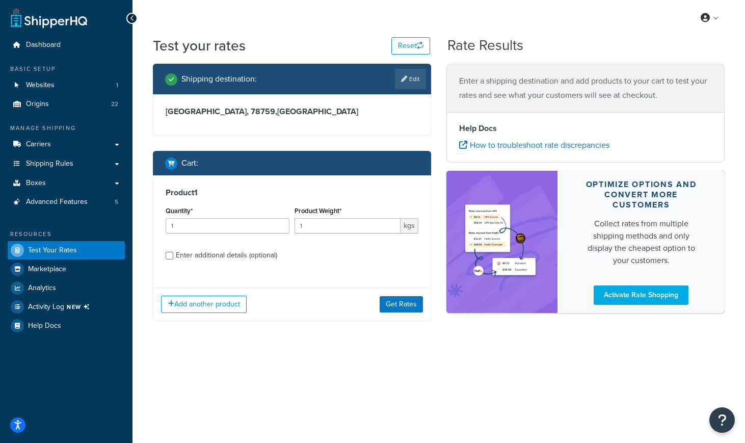
click at [229, 255] on div "Enter additional details (optional)" at bounding box center [226, 255] width 101 height 14
click at [173, 255] on input "Enter additional details (optional)" at bounding box center [170, 256] width 8 height 8
checkbox input "true"
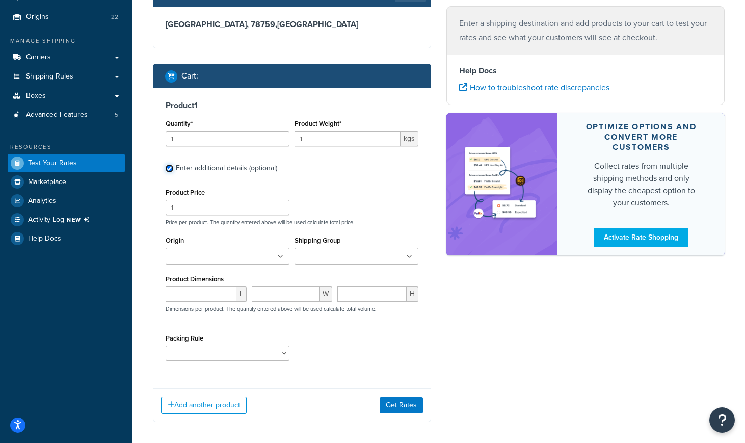
scroll to position [132, 0]
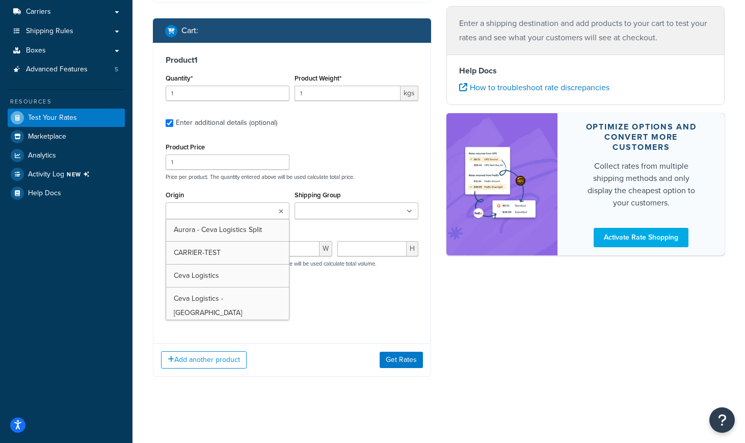
click at [273, 212] on ul at bounding box center [228, 210] width 124 height 17
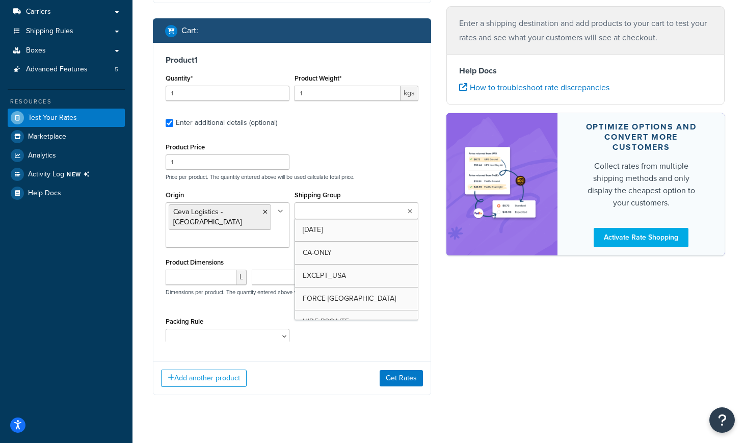
click at [340, 207] on input "Shipping Group" at bounding box center [343, 211] width 90 height 11
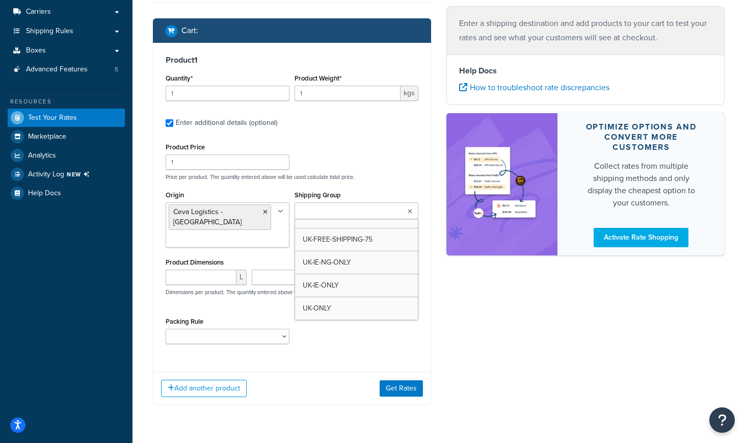
scroll to position [883, 0]
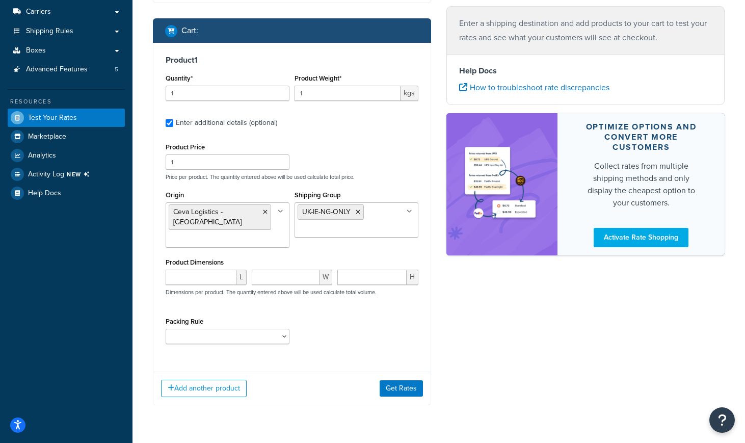
click at [479, 322] on div "Shipping destination : Edit [GEOGRAPHIC_DATA], 78759 , [GEOGRAPHIC_DATA] Cart :…" at bounding box center [438, 175] width 587 height 489
click at [399, 380] on button "Get Rates" at bounding box center [401, 388] width 43 height 16
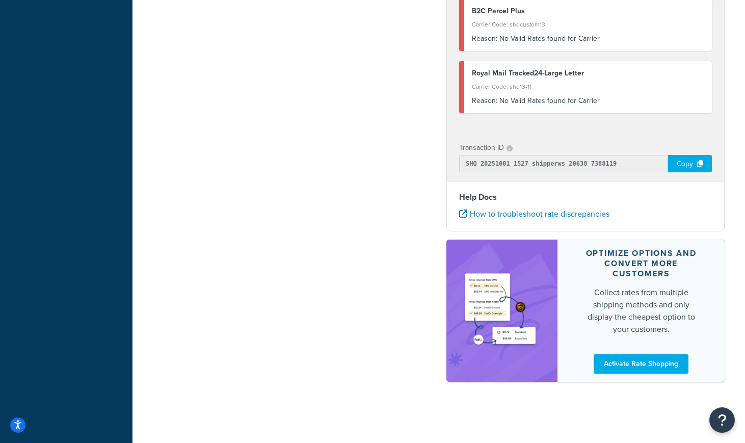
scroll to position [0, 0]
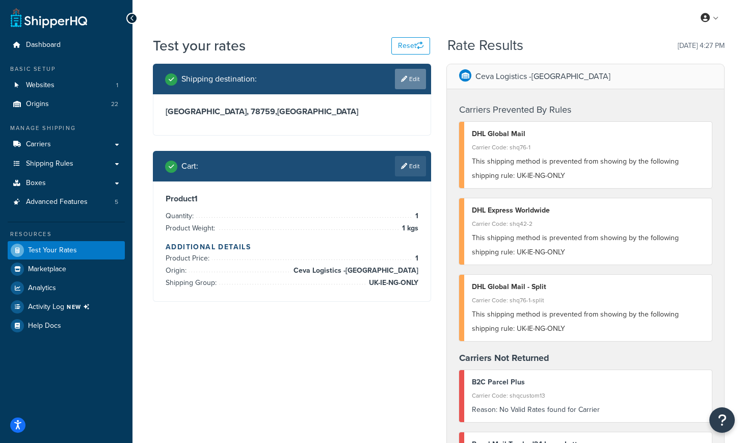
click at [409, 75] on link "Edit" at bounding box center [410, 79] width 31 height 20
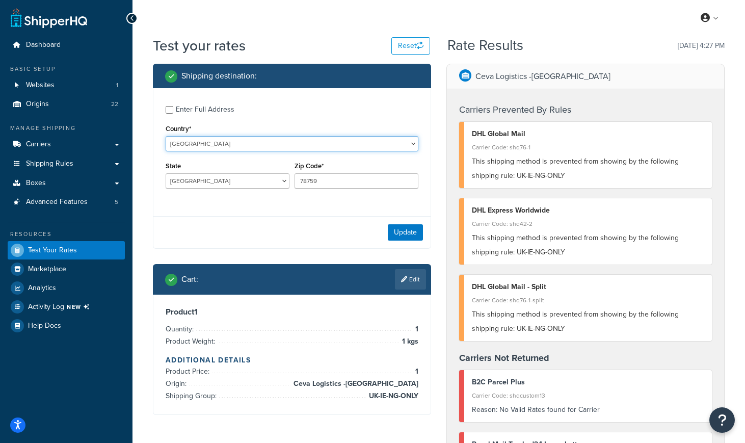
click at [235, 148] on select "[GEOGRAPHIC_DATA] [GEOGRAPHIC_DATA] [GEOGRAPHIC_DATA] [GEOGRAPHIC_DATA] [GEOGRA…" at bounding box center [292, 143] width 253 height 15
select select "GB"
click at [166, 136] on select "[GEOGRAPHIC_DATA] [GEOGRAPHIC_DATA] [GEOGRAPHIC_DATA] [GEOGRAPHIC_DATA] [GEOGRA…" at bounding box center [292, 143] width 253 height 15
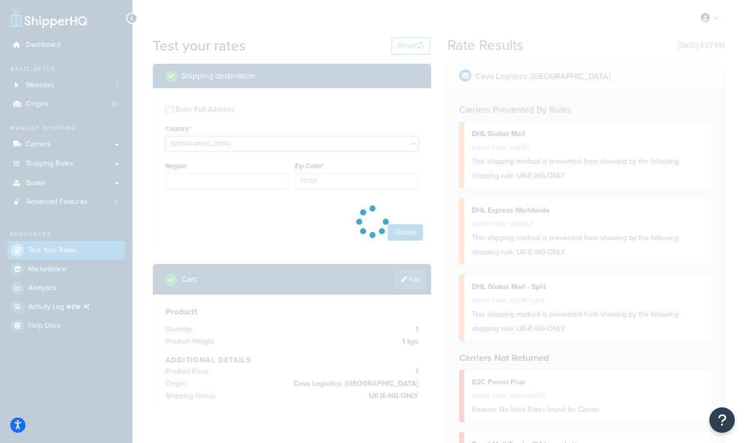
type input "BW"
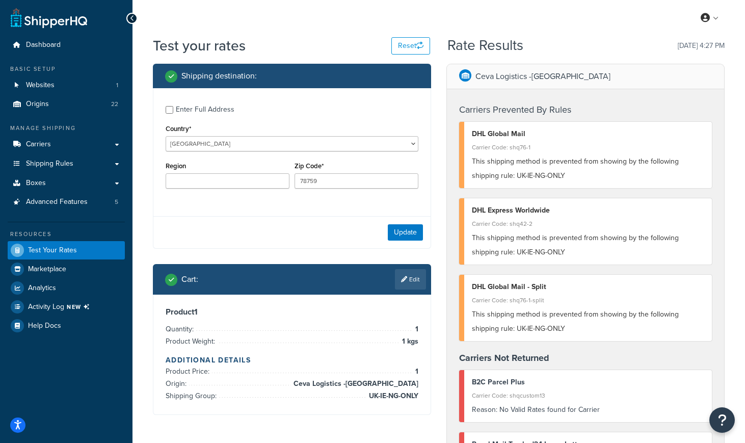
click at [318, 20] on div "My Profile Billing Global Settings Contact Us Logout" at bounding box center [438, 18] width 612 height 36
click at [408, 233] on button "Update" at bounding box center [405, 232] width 35 height 16
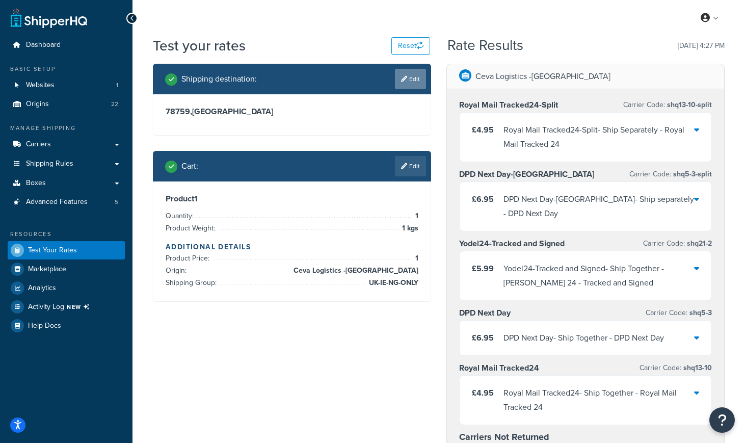
click at [413, 76] on link "Edit" at bounding box center [410, 79] width 31 height 20
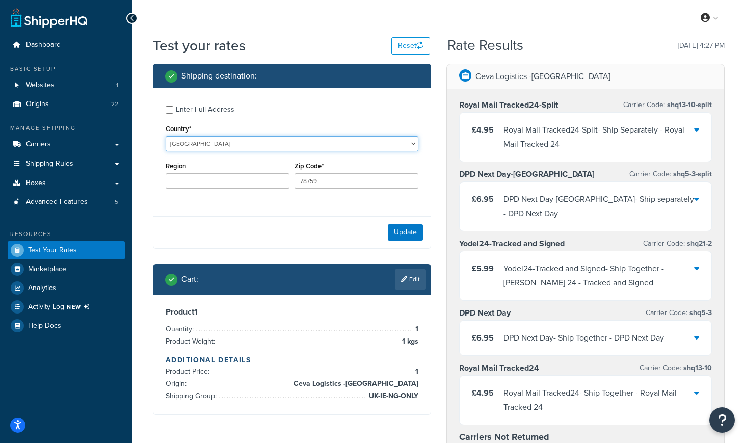
click at [210, 142] on select "[GEOGRAPHIC_DATA] [GEOGRAPHIC_DATA] [GEOGRAPHIC_DATA] [GEOGRAPHIC_DATA] [GEOGRA…" at bounding box center [292, 143] width 253 height 15
select select "IE"
click at [166, 136] on select "[GEOGRAPHIC_DATA] [GEOGRAPHIC_DATA] [GEOGRAPHIC_DATA] [GEOGRAPHIC_DATA] [GEOGRA…" at bounding box center [292, 143] width 253 height 15
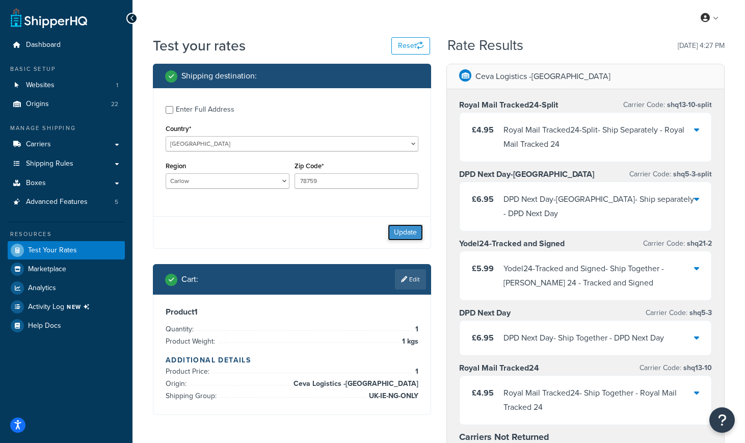
click at [406, 227] on button "Update" at bounding box center [405, 232] width 35 height 16
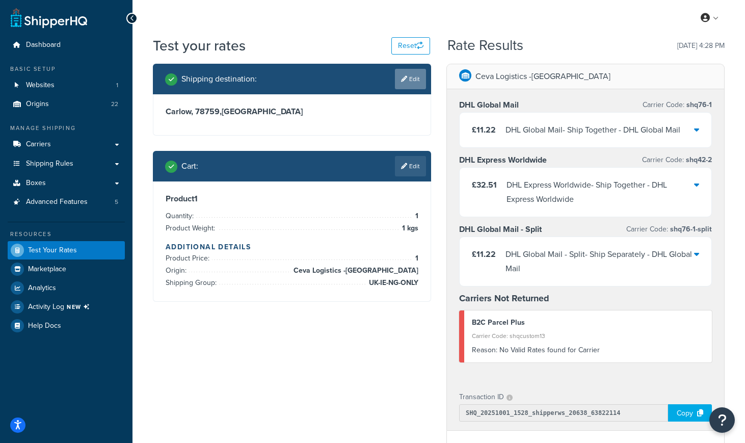
click at [416, 79] on link "Edit" at bounding box center [410, 79] width 31 height 20
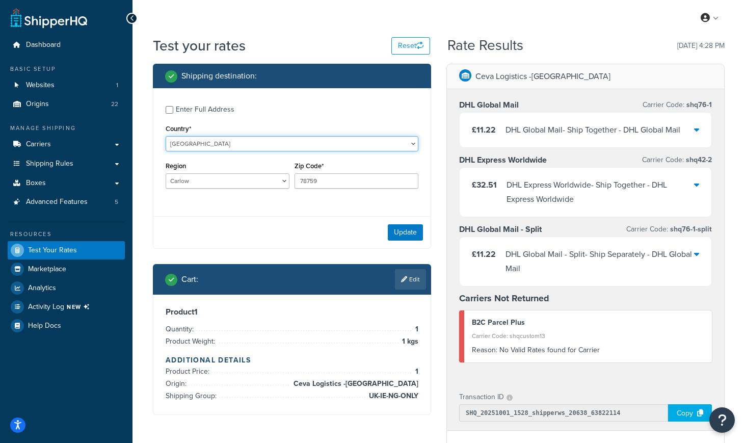
click at [255, 146] on select "[GEOGRAPHIC_DATA] [GEOGRAPHIC_DATA] [GEOGRAPHIC_DATA] [GEOGRAPHIC_DATA] [GEOGRA…" at bounding box center [292, 143] width 253 height 15
select select "NG"
click at [166, 136] on select "[GEOGRAPHIC_DATA] [GEOGRAPHIC_DATA] [GEOGRAPHIC_DATA] [GEOGRAPHIC_DATA] [GEOGRA…" at bounding box center [292, 143] width 253 height 15
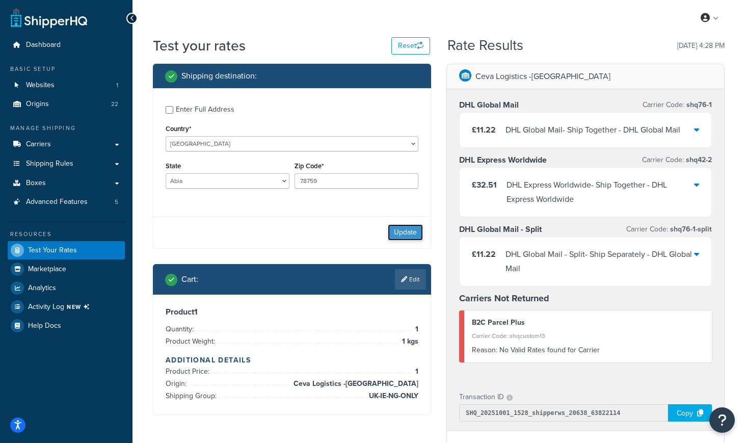
click at [402, 230] on button "Update" at bounding box center [405, 232] width 35 height 16
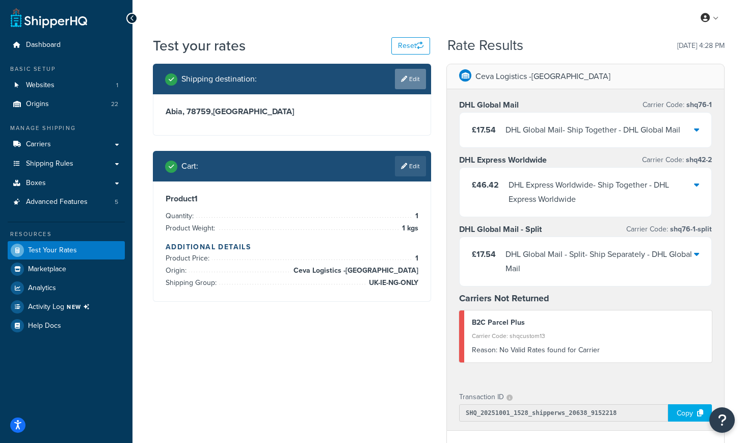
click at [410, 74] on link "Edit" at bounding box center [410, 79] width 31 height 20
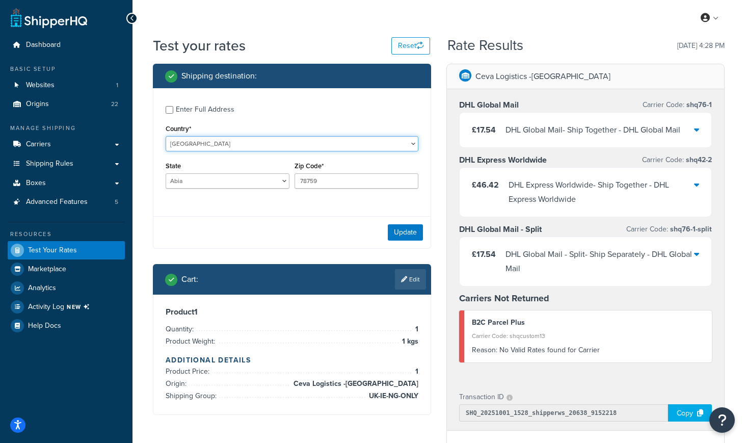
click at [238, 146] on select "[GEOGRAPHIC_DATA] [GEOGRAPHIC_DATA] [GEOGRAPHIC_DATA] [GEOGRAPHIC_DATA] [GEOGRA…" at bounding box center [292, 143] width 253 height 15
select select "NO"
click at [166, 136] on select "[GEOGRAPHIC_DATA] [GEOGRAPHIC_DATA] [GEOGRAPHIC_DATA] [GEOGRAPHIC_DATA] [GEOGRA…" at bounding box center [292, 143] width 253 height 15
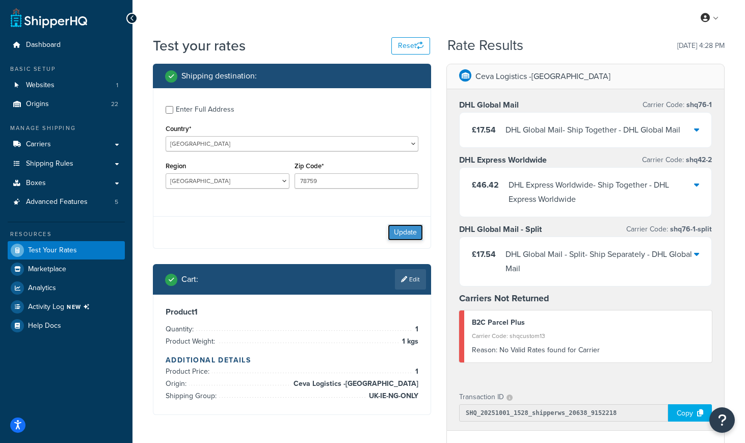
click at [398, 227] on button "Update" at bounding box center [405, 232] width 35 height 16
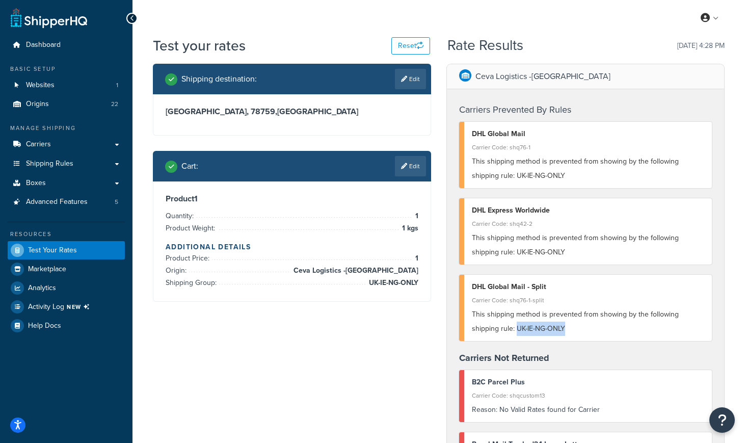
drag, startPoint x: 538, startPoint y: 328, endPoint x: 487, endPoint y: 334, distance: 51.3
click at [487, 334] on div "This shipping method is prevented from showing by the following shipping rule: …" at bounding box center [588, 321] width 232 height 29
copy span "UK-IE-NG-ONLY"
